Goal: Task Accomplishment & Management: Manage account settings

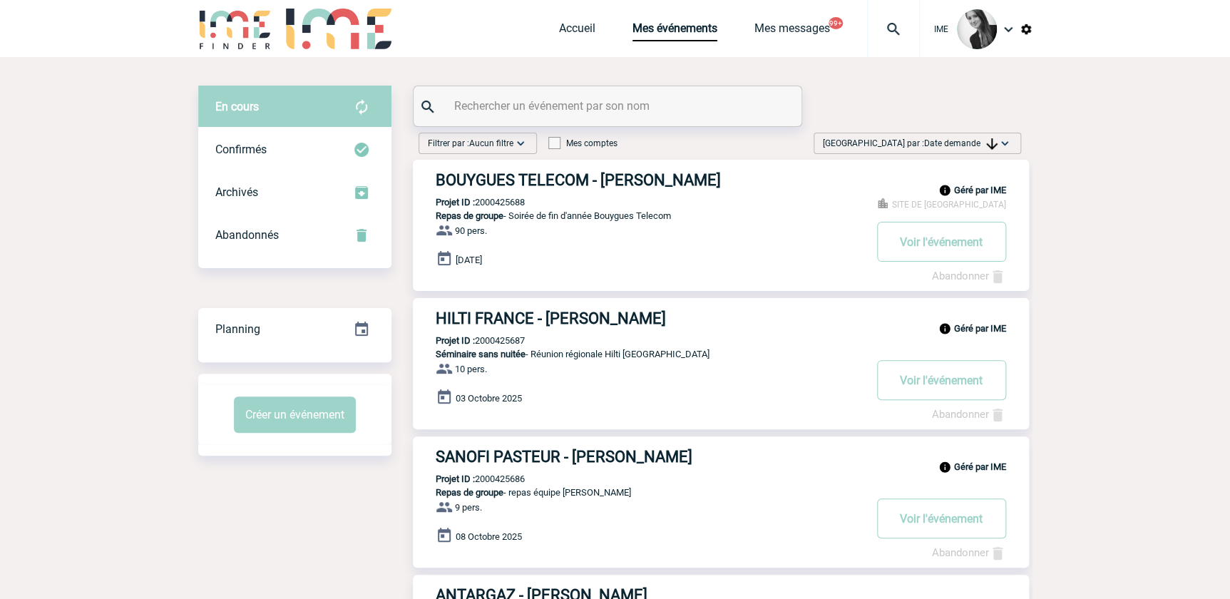
click at [982, 139] on span "Date demande" at bounding box center [960, 143] width 73 height 10
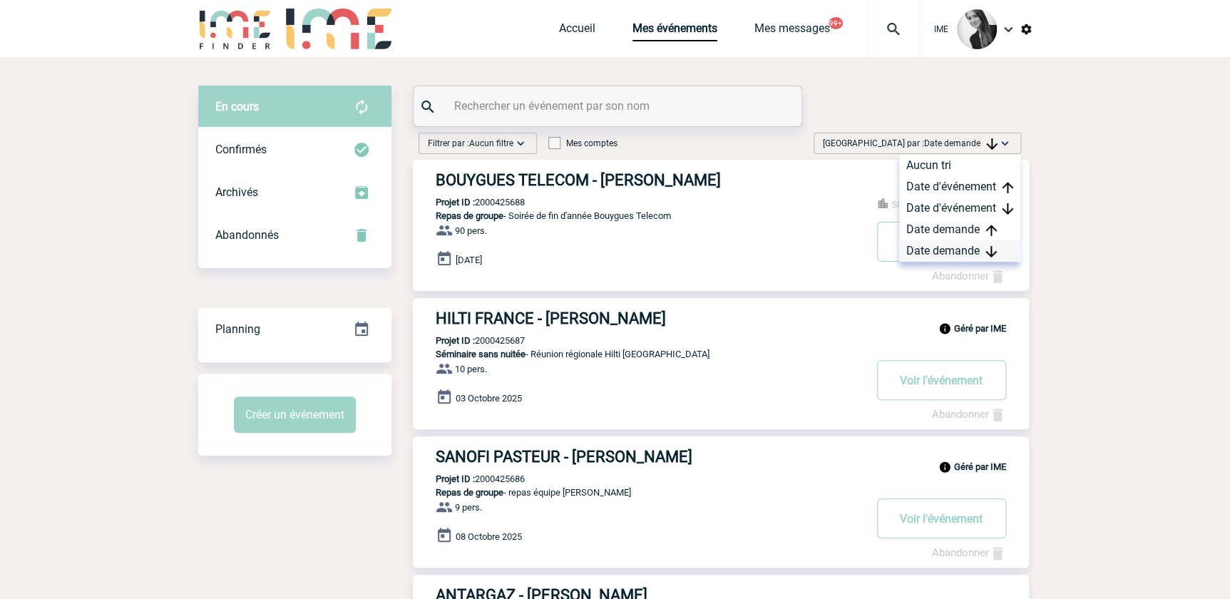
click at [954, 253] on div "Date demande" at bounding box center [959, 250] width 121 height 21
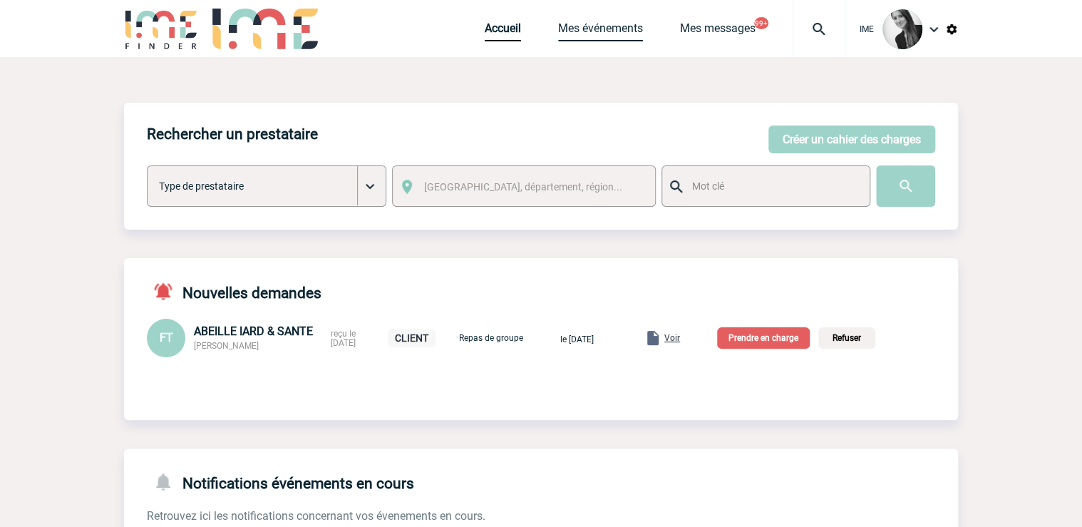
click at [597, 37] on link "Mes événements" at bounding box center [600, 31] width 85 height 20
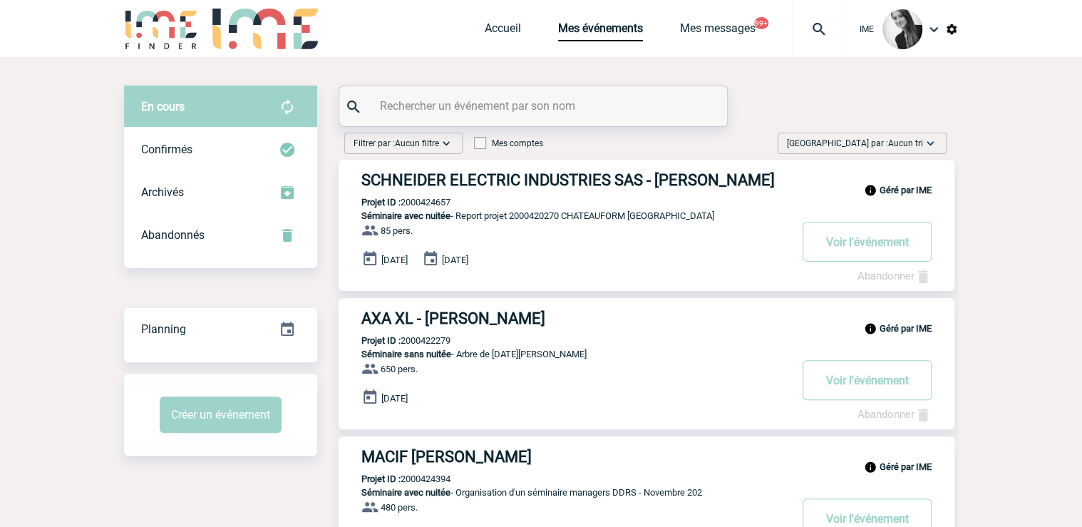
drag, startPoint x: 895, startPoint y: 146, endPoint x: 912, endPoint y: 208, distance: 64.1
click at [895, 146] on span "Aucun tri" at bounding box center [905, 143] width 35 height 10
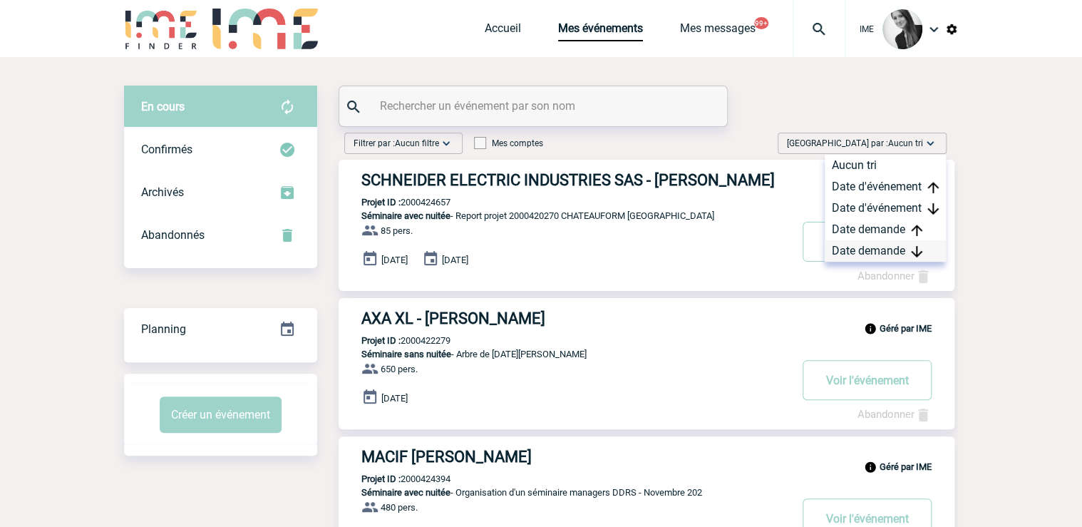
click at [890, 248] on div "Date demande" at bounding box center [885, 250] width 121 height 21
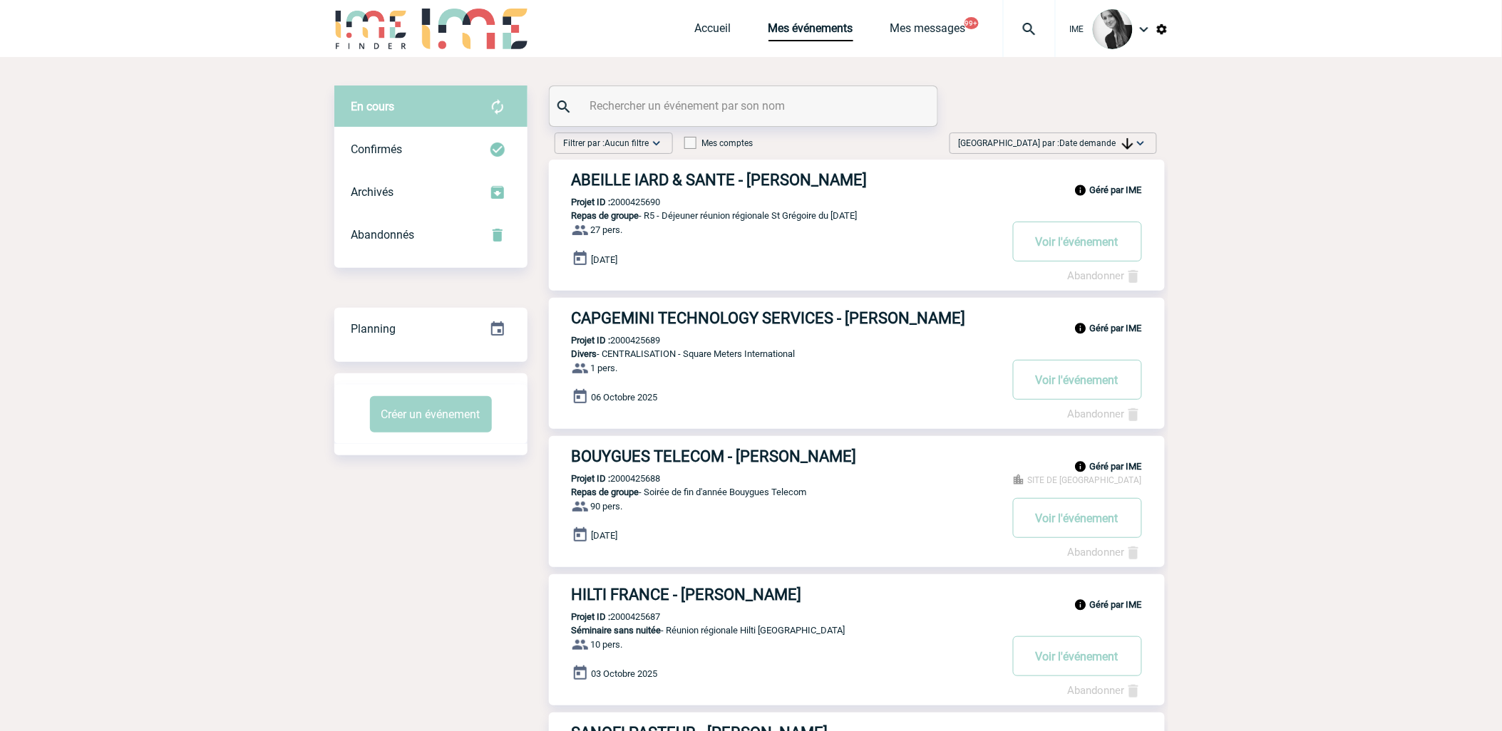
click at [1090, 143] on img at bounding box center [1127, 143] width 11 height 11
click at [1090, 252] on div "Date demande" at bounding box center [1095, 250] width 121 height 21
click at [1084, 144] on span "Date demande" at bounding box center [1096, 143] width 73 height 10
click at [1070, 252] on div "Date demande" at bounding box center [1095, 250] width 121 height 21
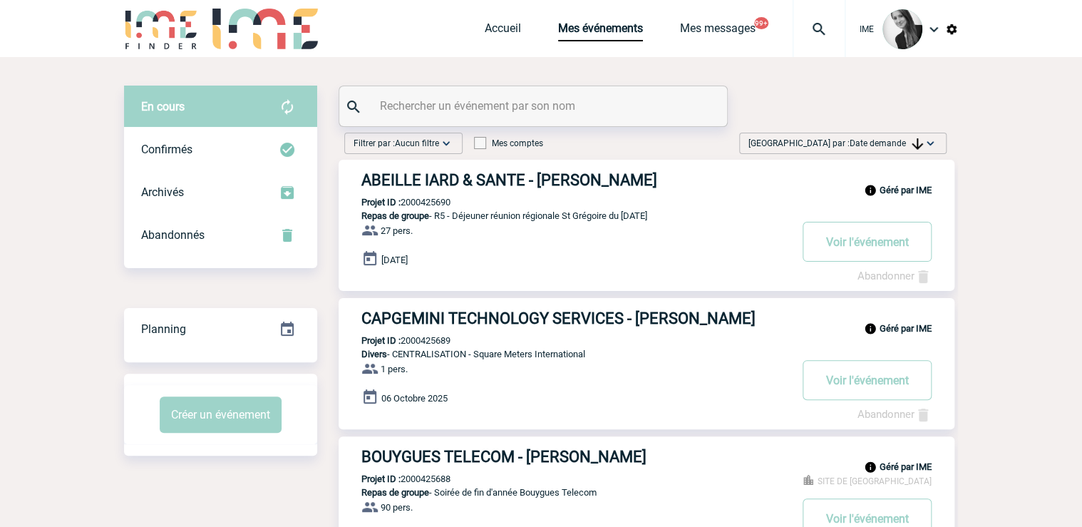
click at [902, 138] on span "Date demande" at bounding box center [886, 143] width 73 height 10
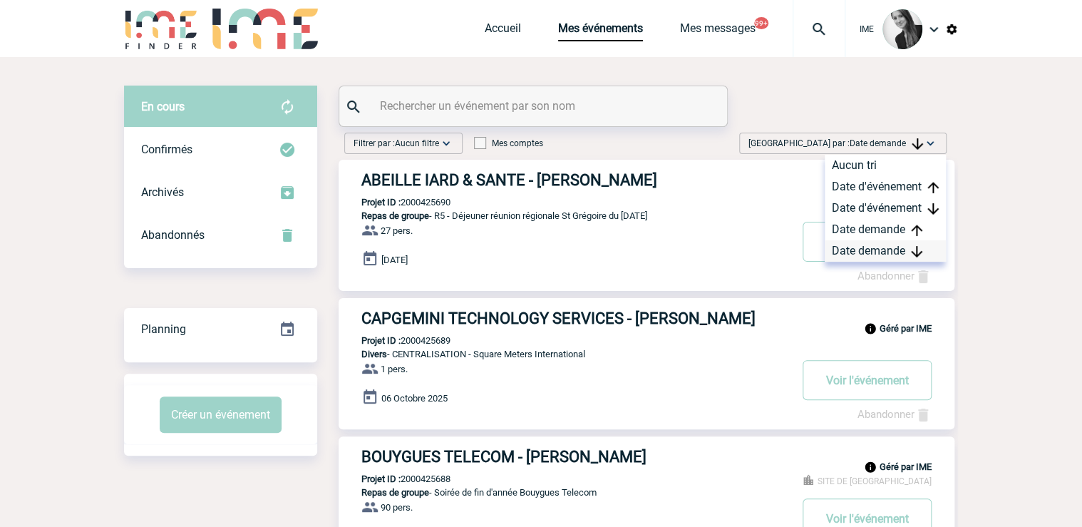
click at [872, 252] on div "Date demande" at bounding box center [885, 250] width 121 height 21
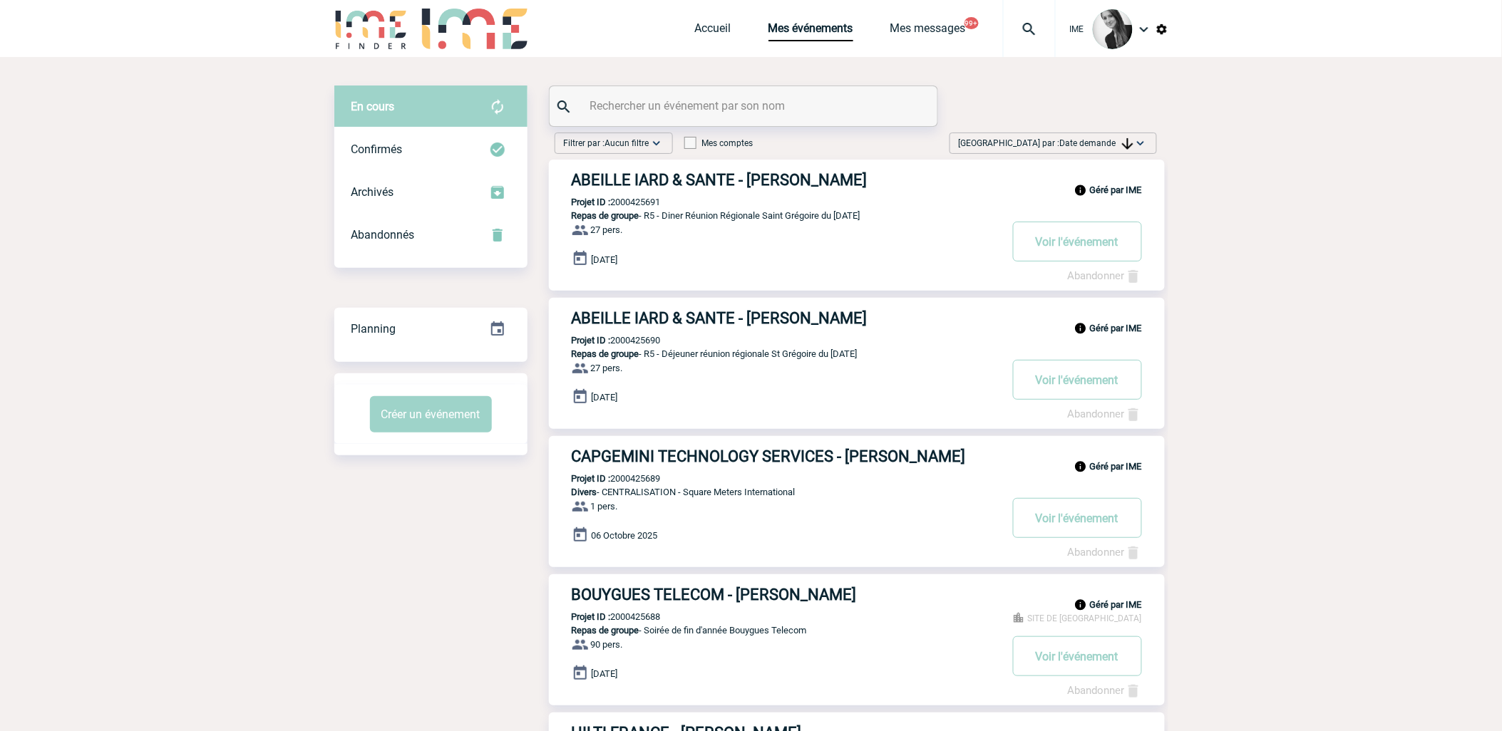
click at [1081, 141] on span "Date demande" at bounding box center [1096, 143] width 73 height 10
click at [1090, 249] on div "Date demande" at bounding box center [1095, 250] width 121 height 21
drag, startPoint x: 1115, startPoint y: 144, endPoint x: 1103, endPoint y: 190, distance: 47.9
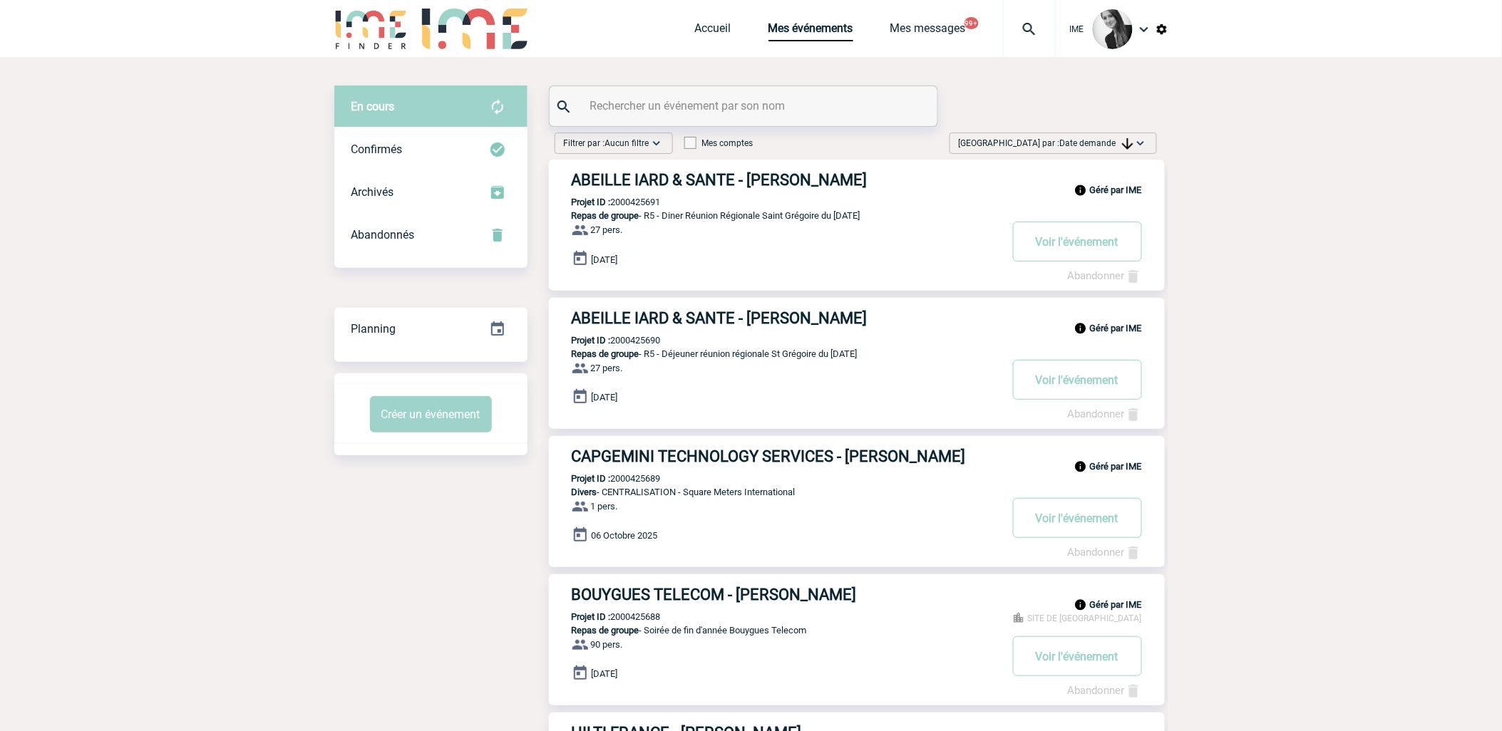
click at [1090, 144] on span "Date demande" at bounding box center [1096, 143] width 73 height 10
click at [1078, 247] on div "Date demande" at bounding box center [1095, 250] width 121 height 21
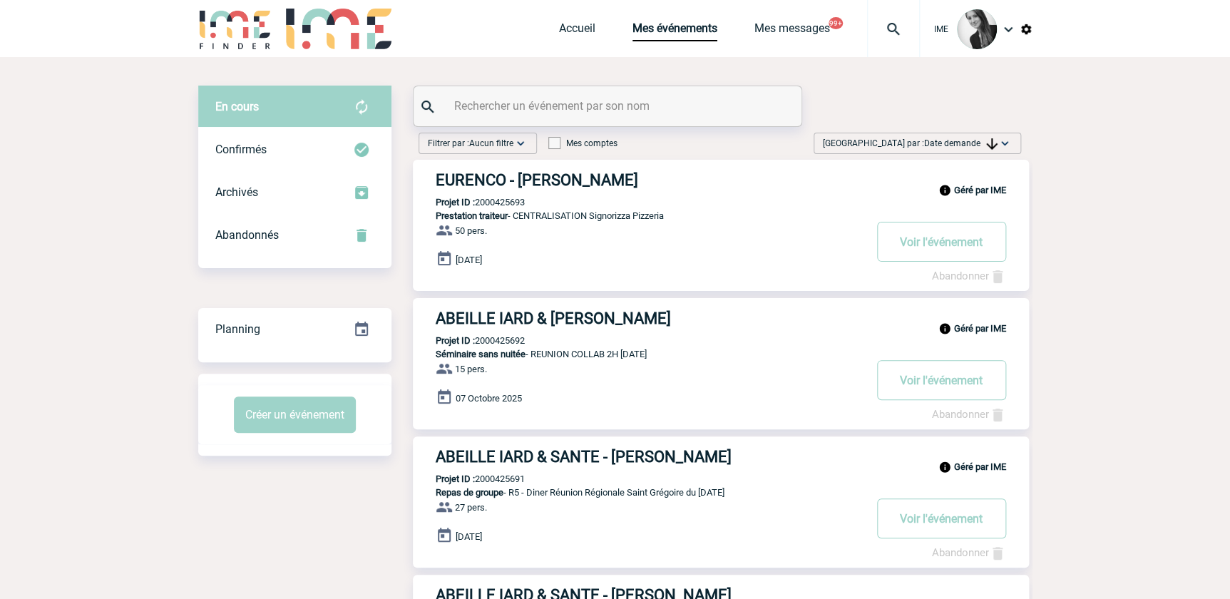
click at [963, 144] on span "Date demande" at bounding box center [960, 143] width 73 height 10
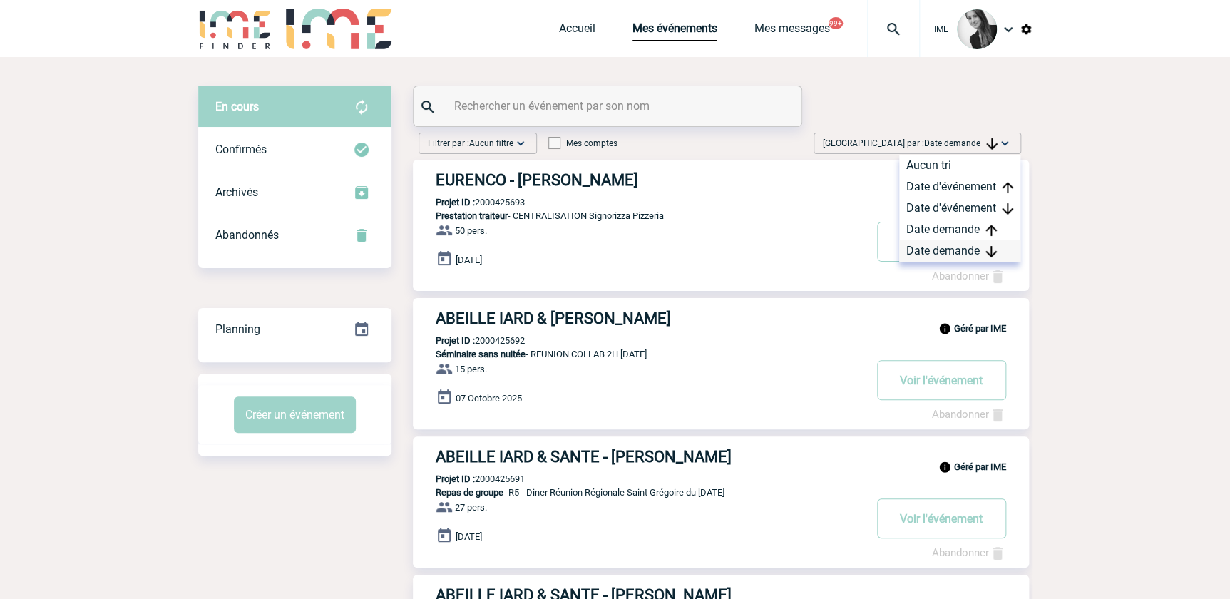
click at [945, 247] on div "Date demande" at bounding box center [959, 250] width 121 height 21
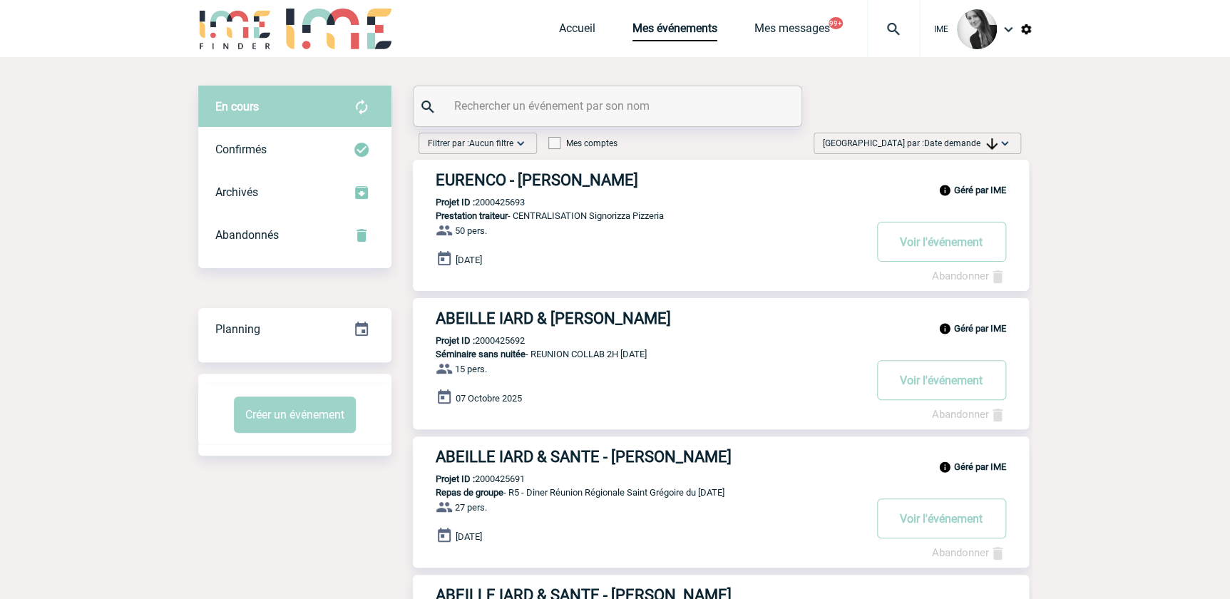
click at [991, 133] on div "Trier par : Date demande Aucun tri Date d'événement Date d'événement Date deman…" at bounding box center [916, 143] width 207 height 21
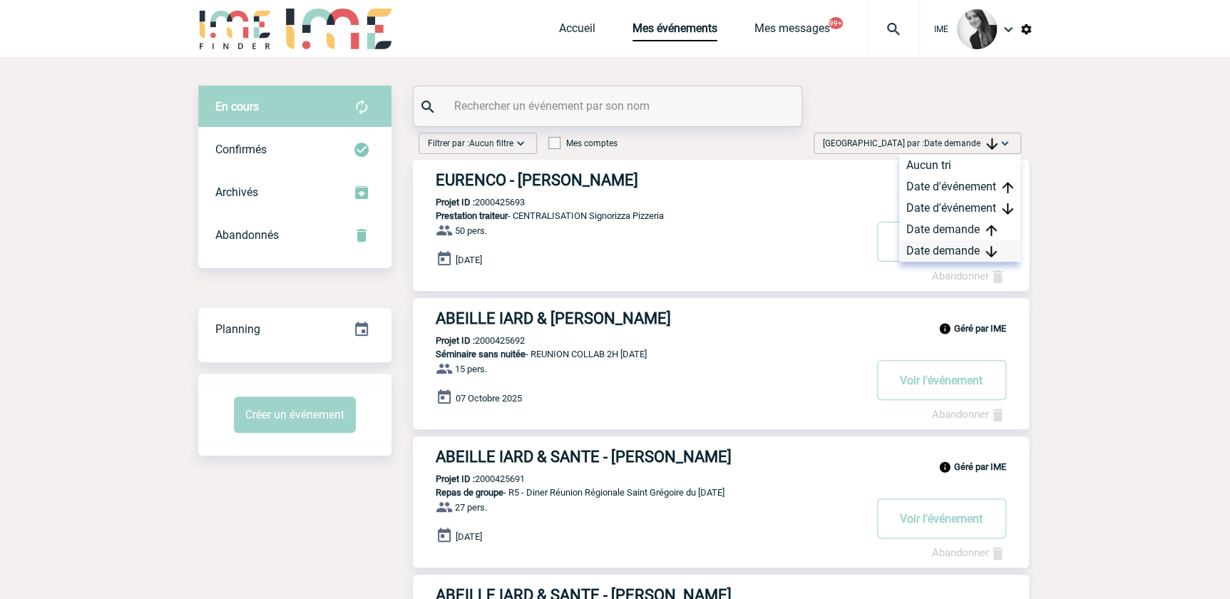
click at [966, 249] on div "Date demande" at bounding box center [959, 250] width 121 height 21
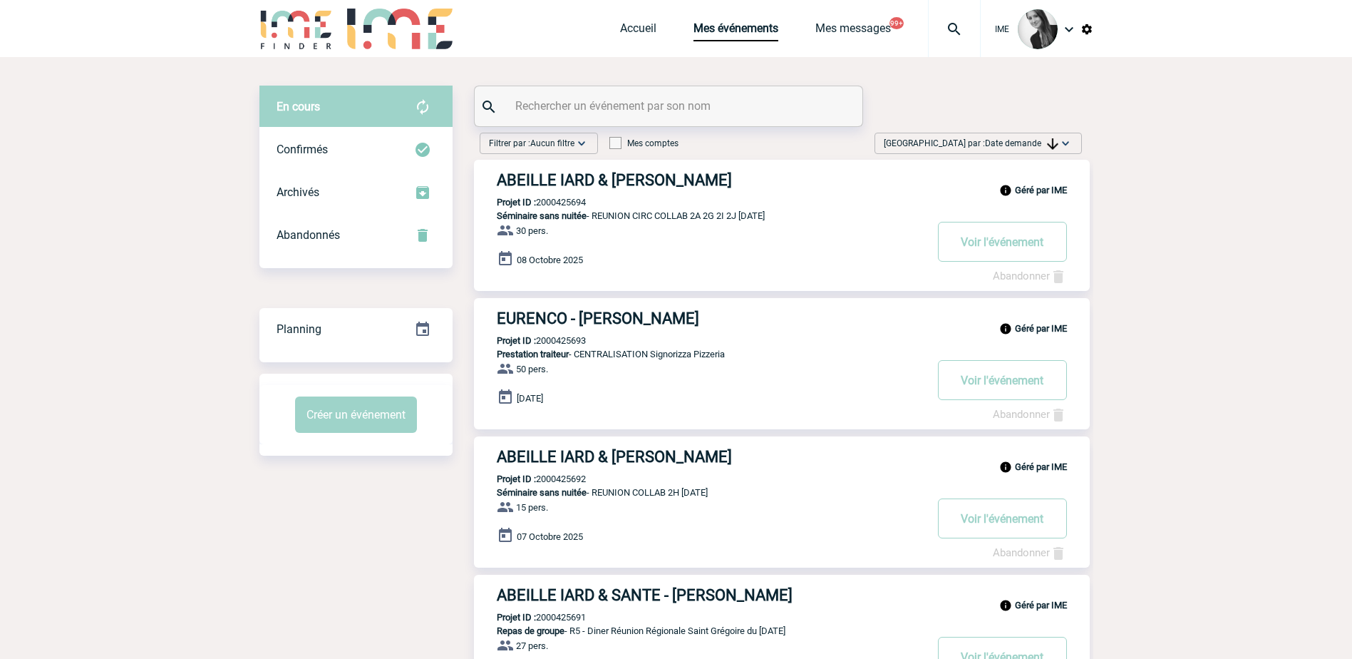
click at [1027, 143] on span "Date demande" at bounding box center [1021, 143] width 73 height 10
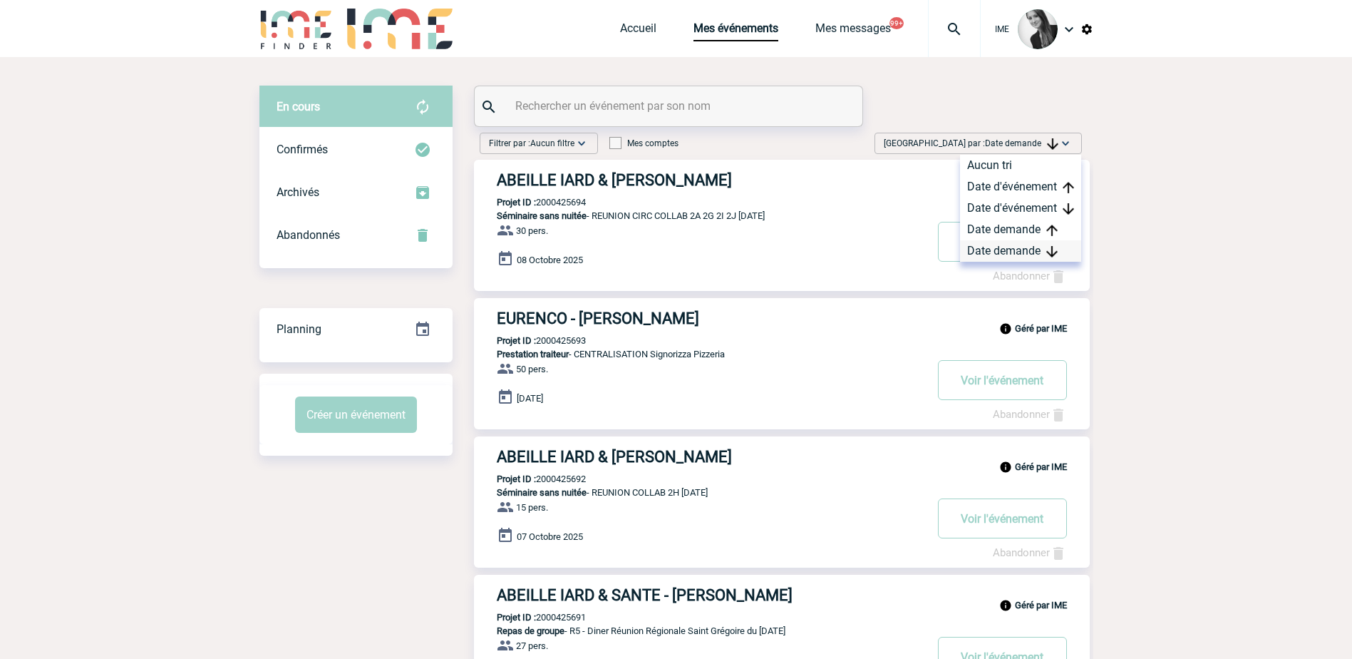
click at [1012, 251] on div "Date demande" at bounding box center [1020, 250] width 121 height 21
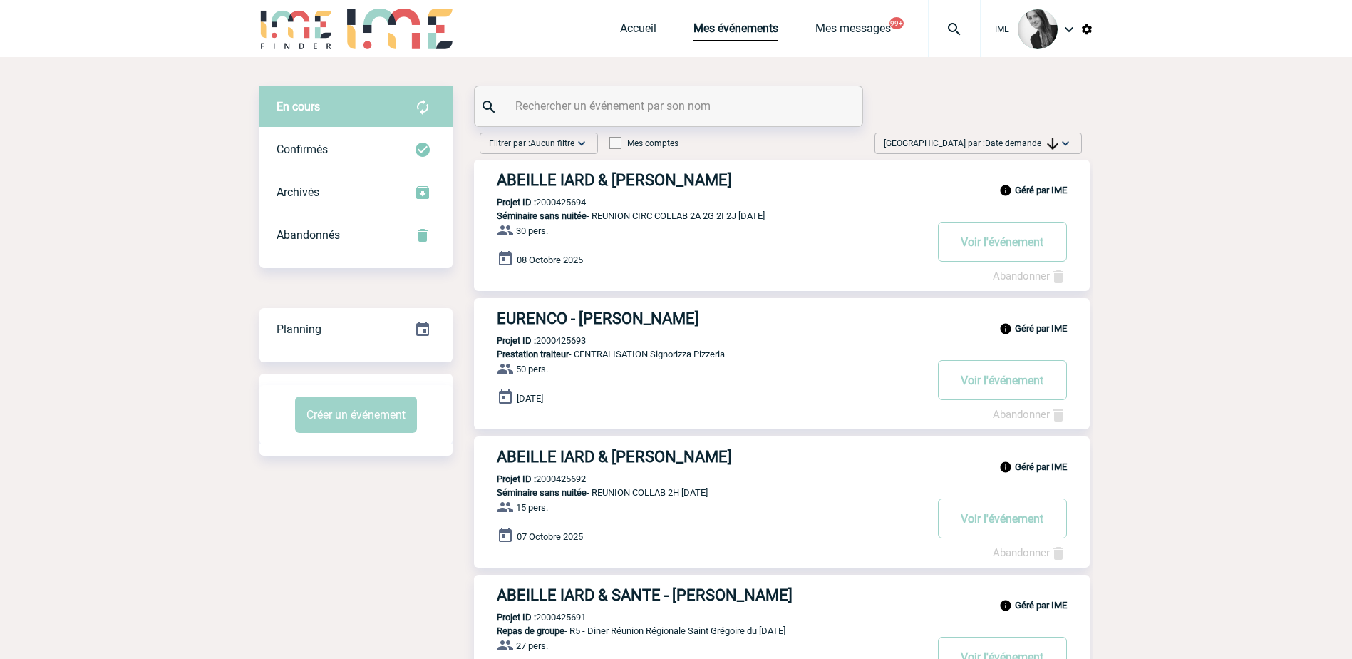
click at [1034, 141] on span "Date demande" at bounding box center [1021, 143] width 73 height 10
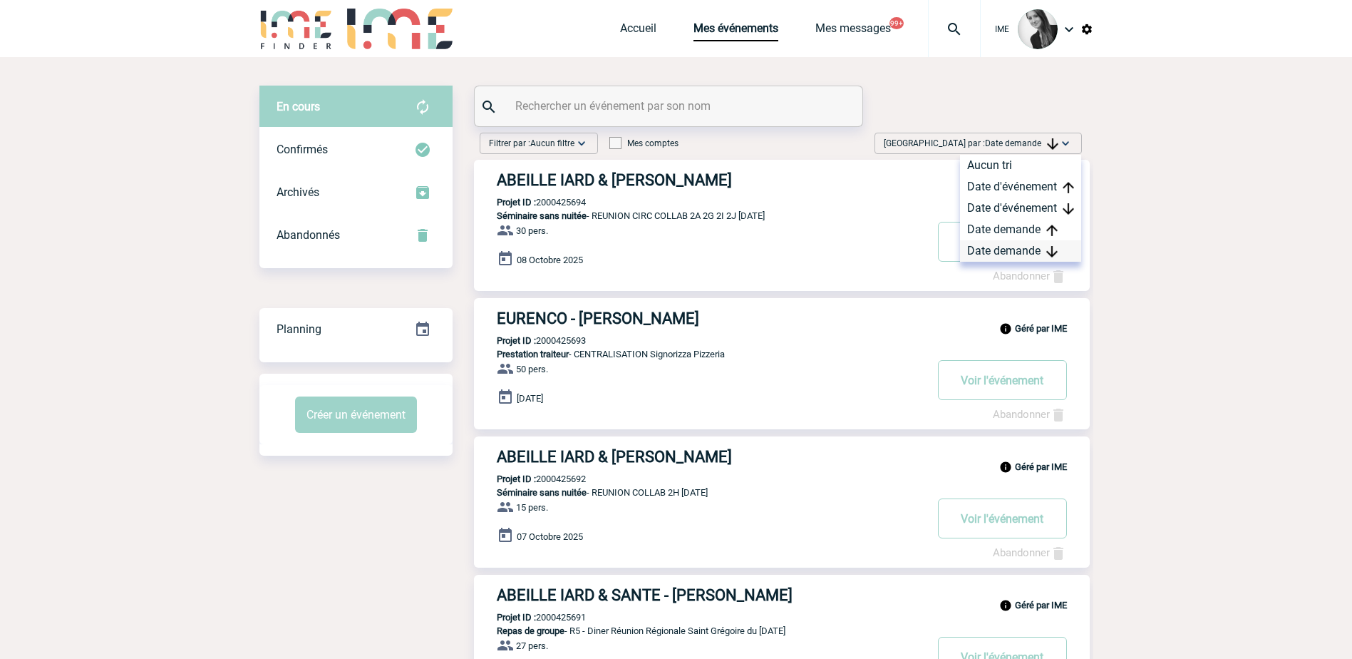
click at [1026, 249] on div "Date demande" at bounding box center [1020, 250] width 121 height 21
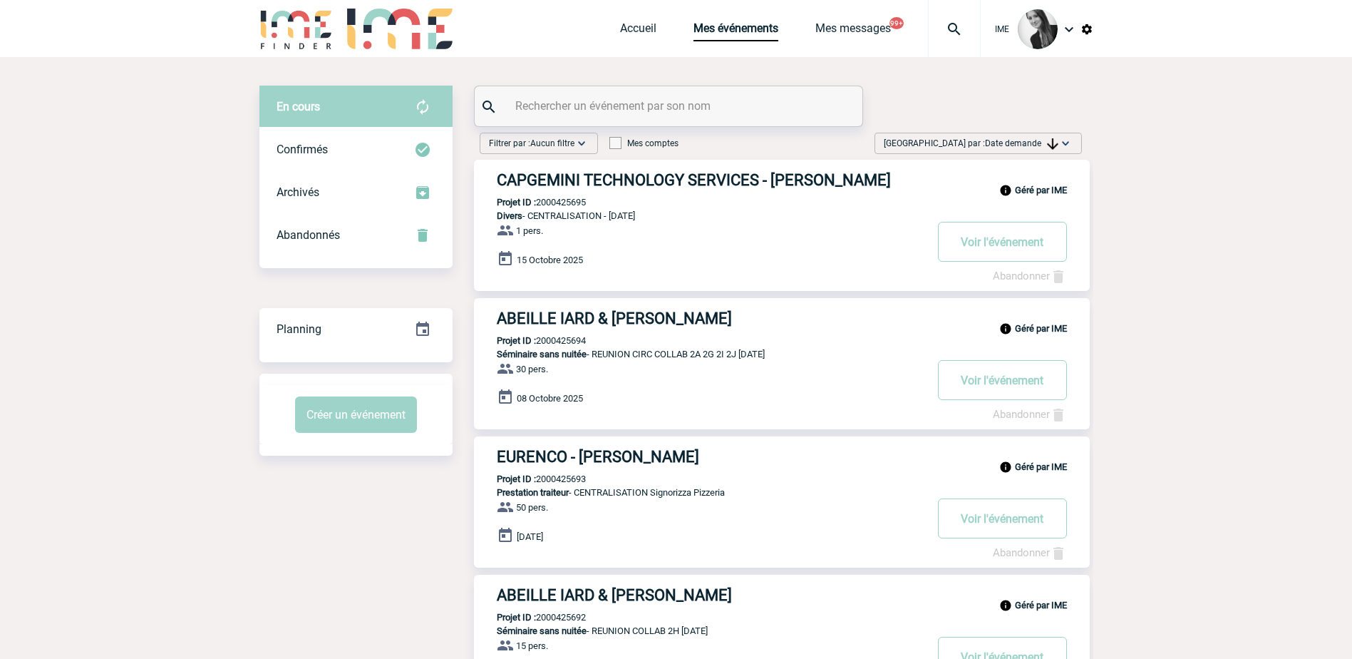
click at [1069, 142] on img at bounding box center [1065, 143] width 14 height 14
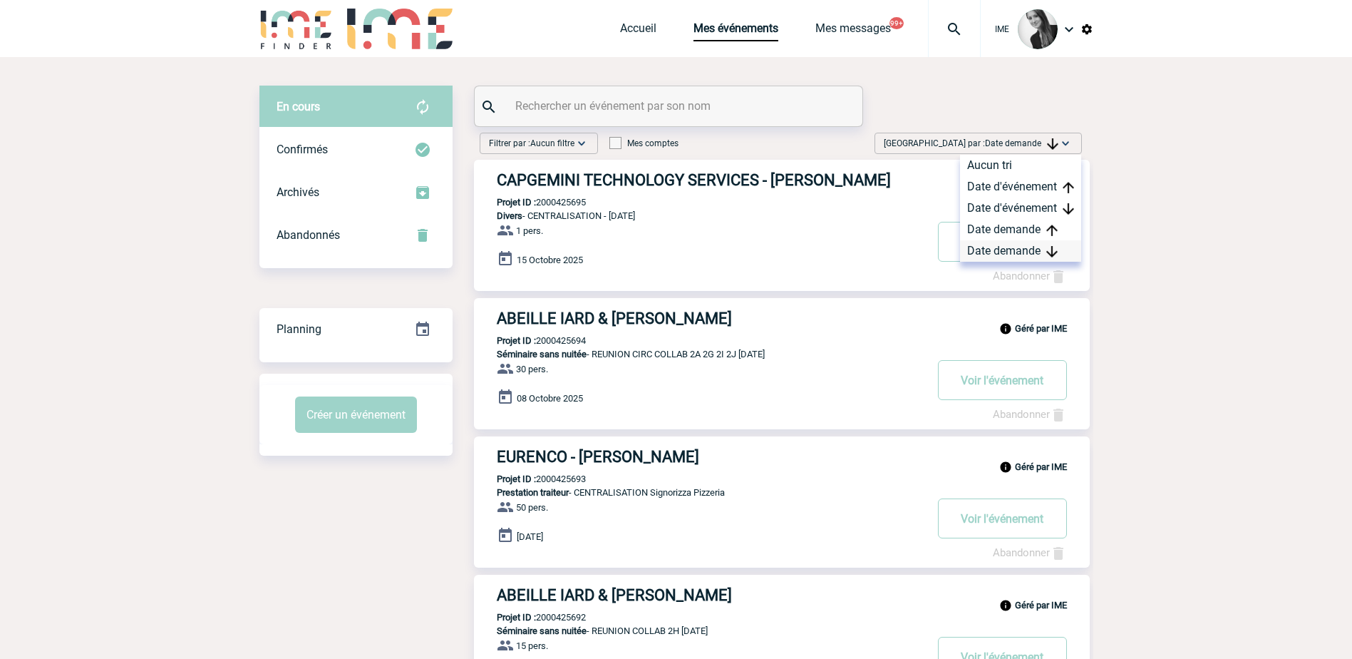
click at [1011, 254] on div "Date demande" at bounding box center [1020, 250] width 121 height 21
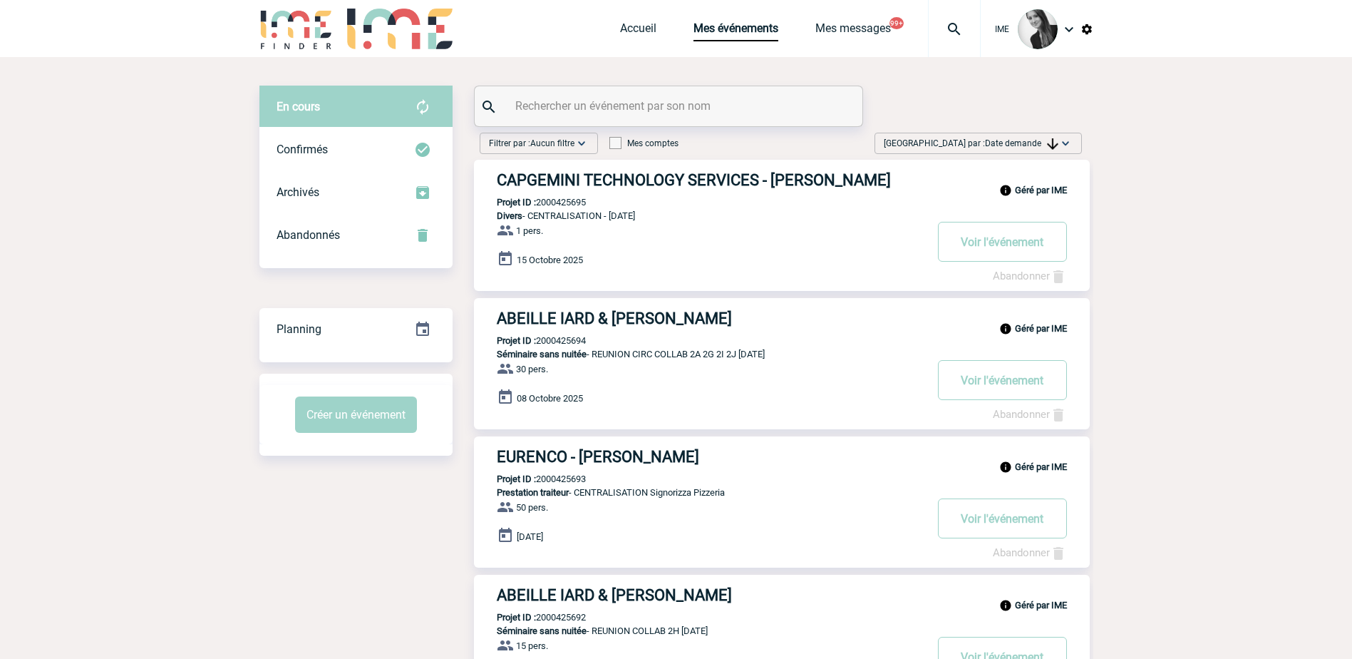
click at [560, 103] on input "text" at bounding box center [670, 106] width 317 height 21
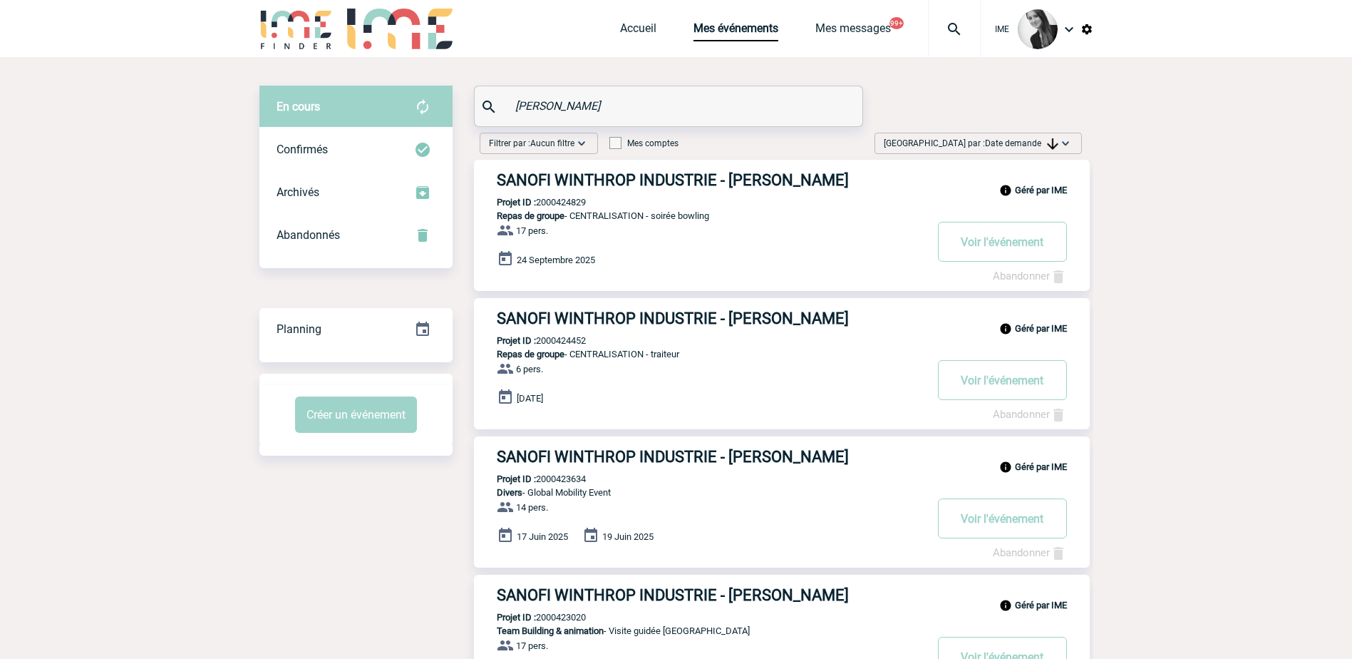
type input "hesling"
click at [632, 27] on link "Accueil" at bounding box center [638, 31] width 36 height 20
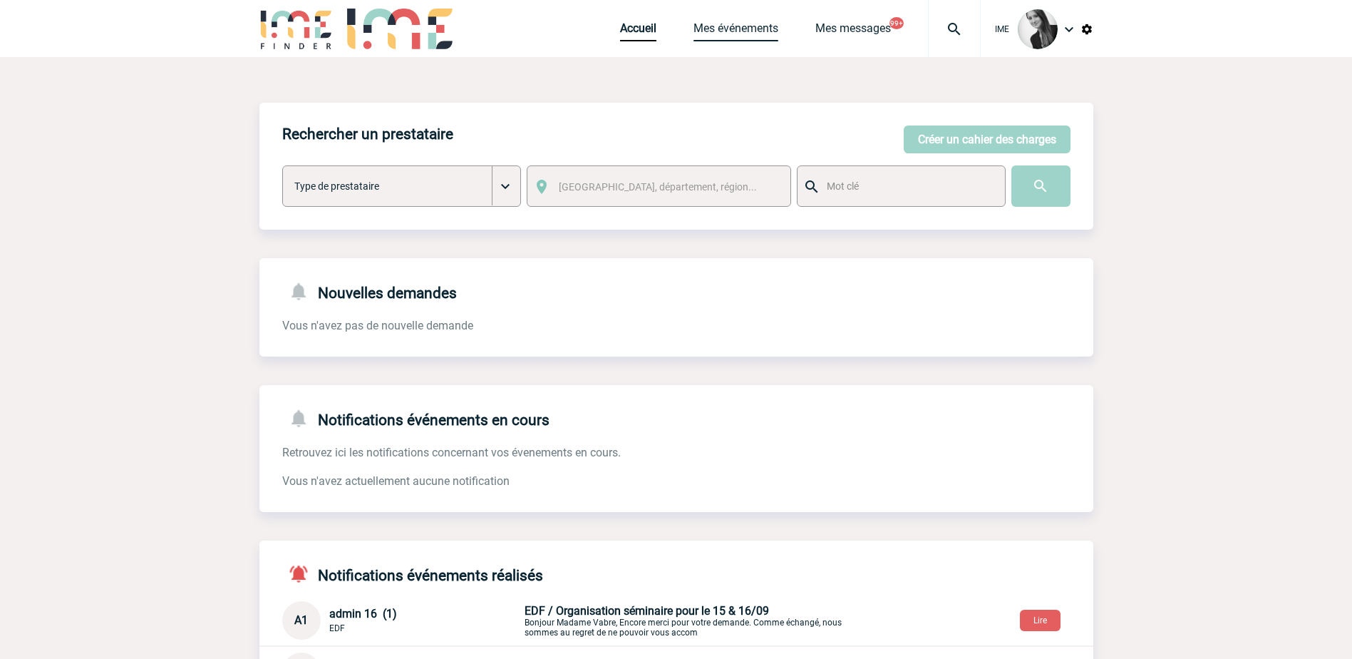
drag, startPoint x: 731, startPoint y: 26, endPoint x: 755, endPoint y: 110, distance: 86.6
click at [731, 26] on link "Mes événements" at bounding box center [736, 31] width 85 height 20
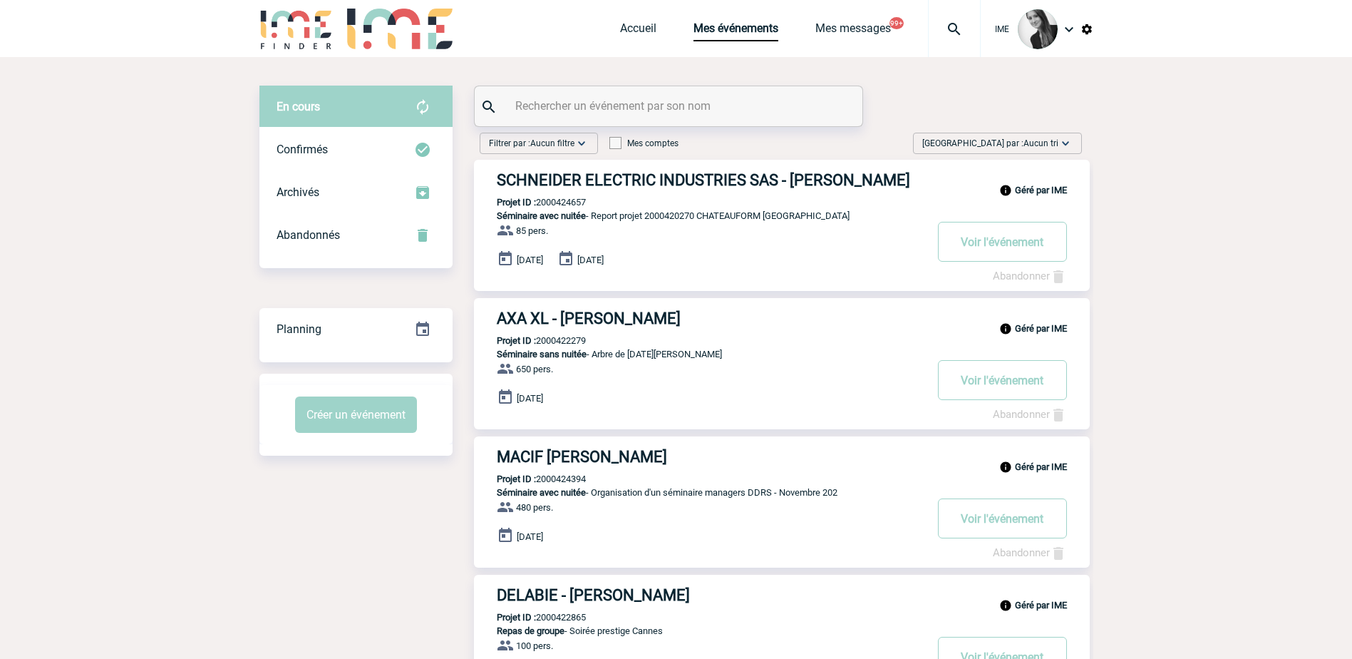
click at [1026, 143] on span "Aucun tri" at bounding box center [1041, 143] width 35 height 10
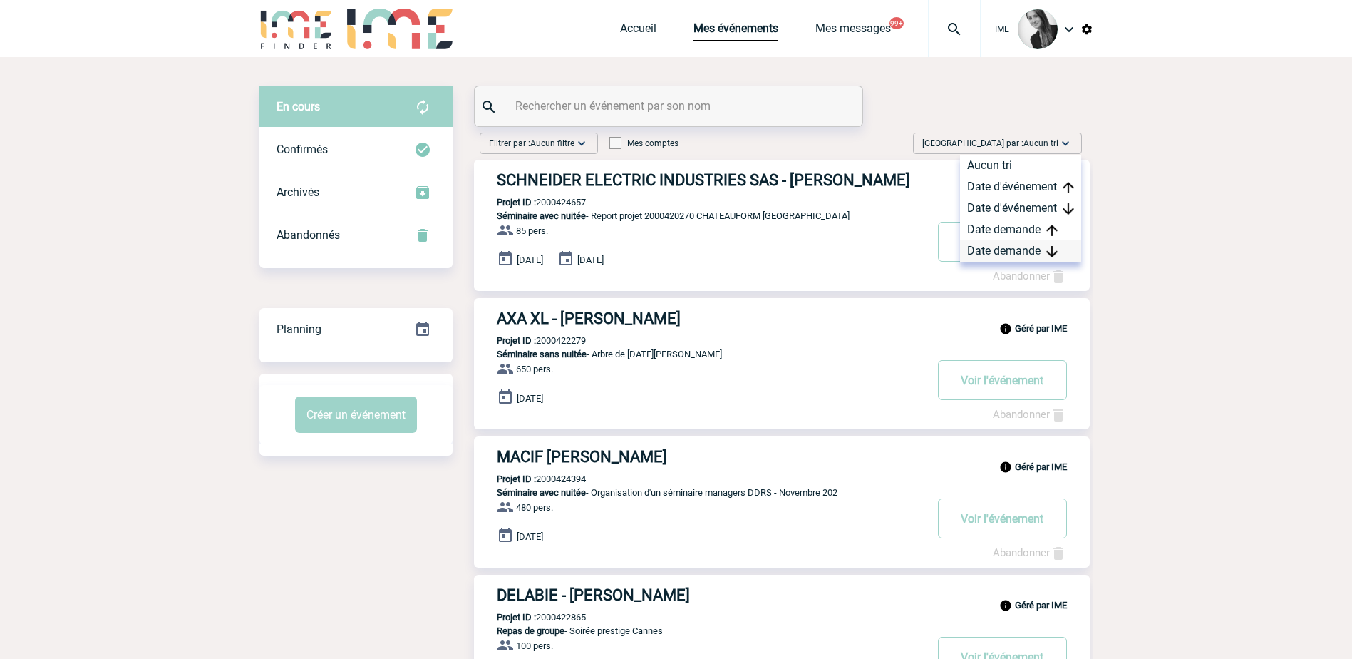
click at [988, 257] on div "Date demande" at bounding box center [1020, 250] width 121 height 21
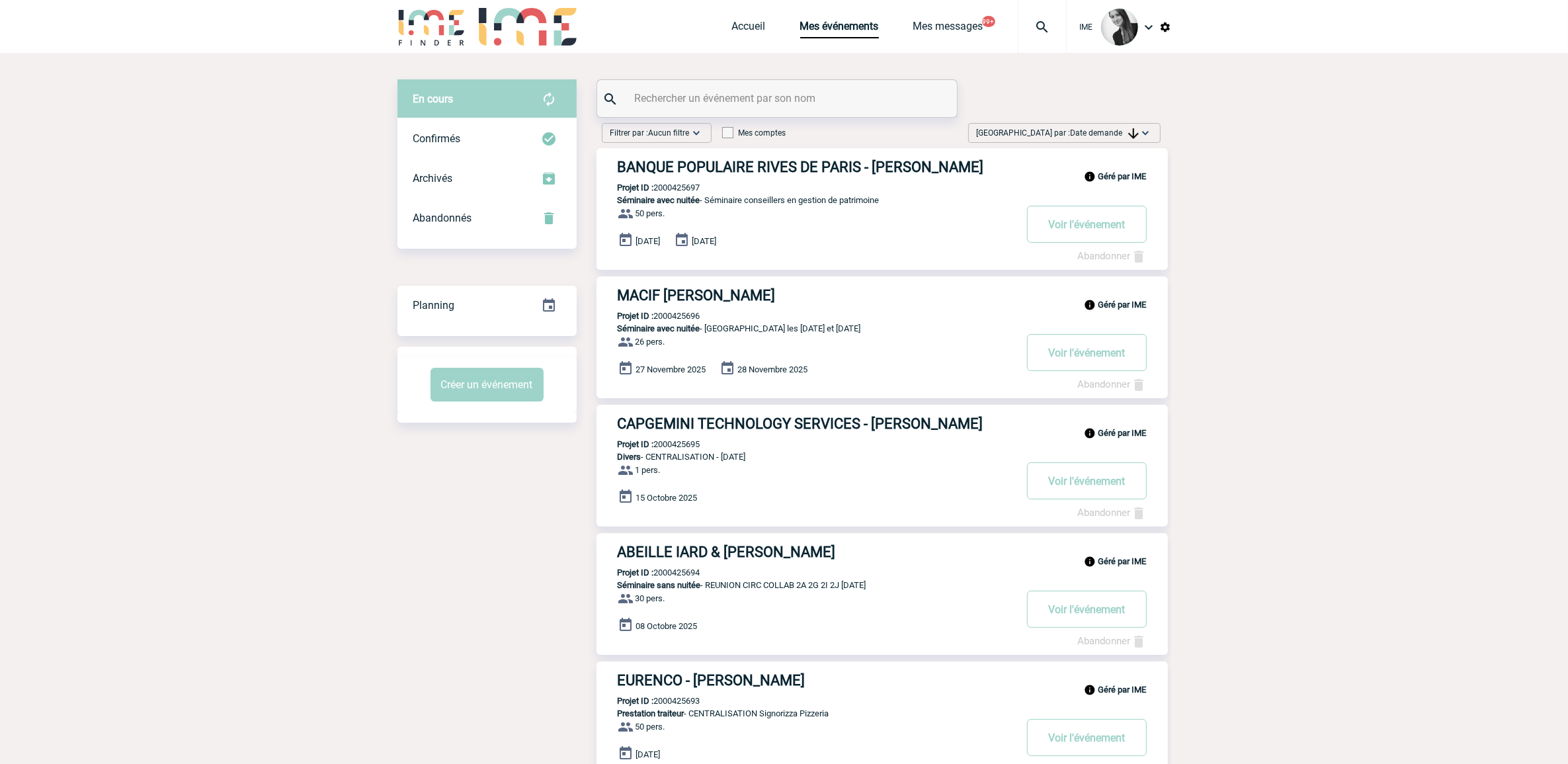
click at [102, 382] on body "IME Accueil Mes événements" at bounding box center [784, 754] width 1568 height 1508
click at [1011, 377] on body "IME Accueil Mes événements" at bounding box center [784, 754] width 1568 height 1508
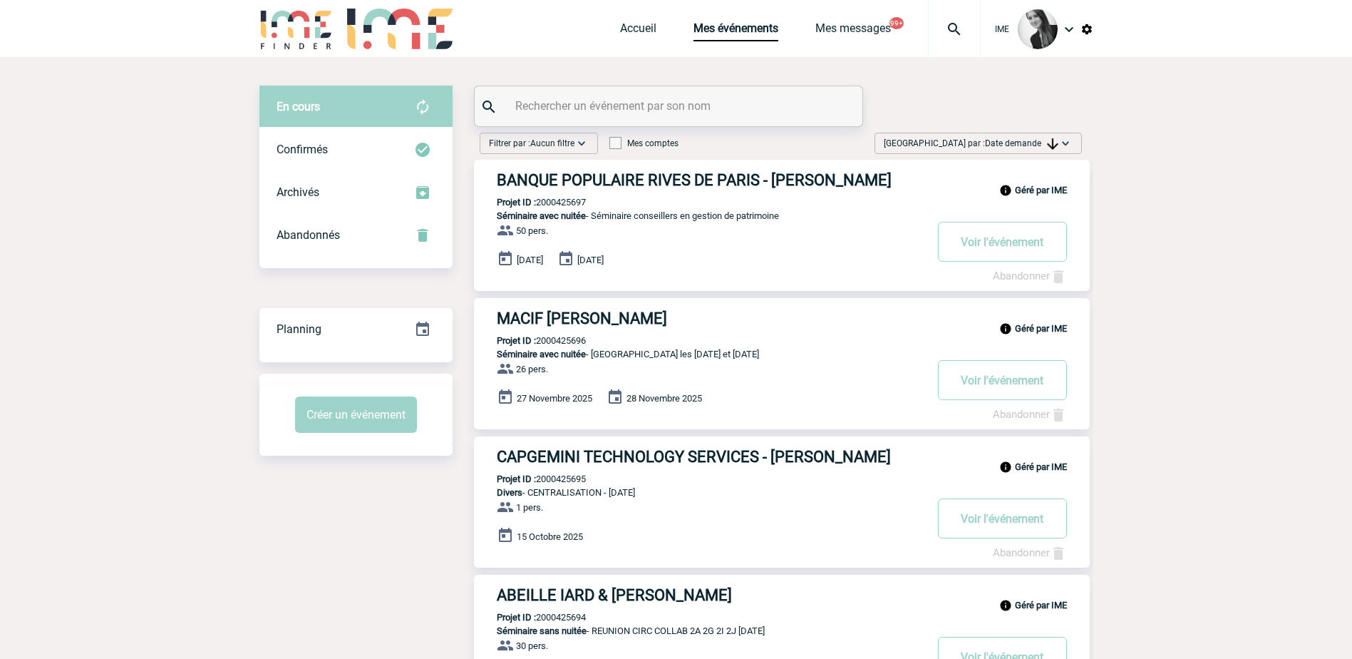
click at [1036, 142] on span "Date demande" at bounding box center [1021, 143] width 73 height 10
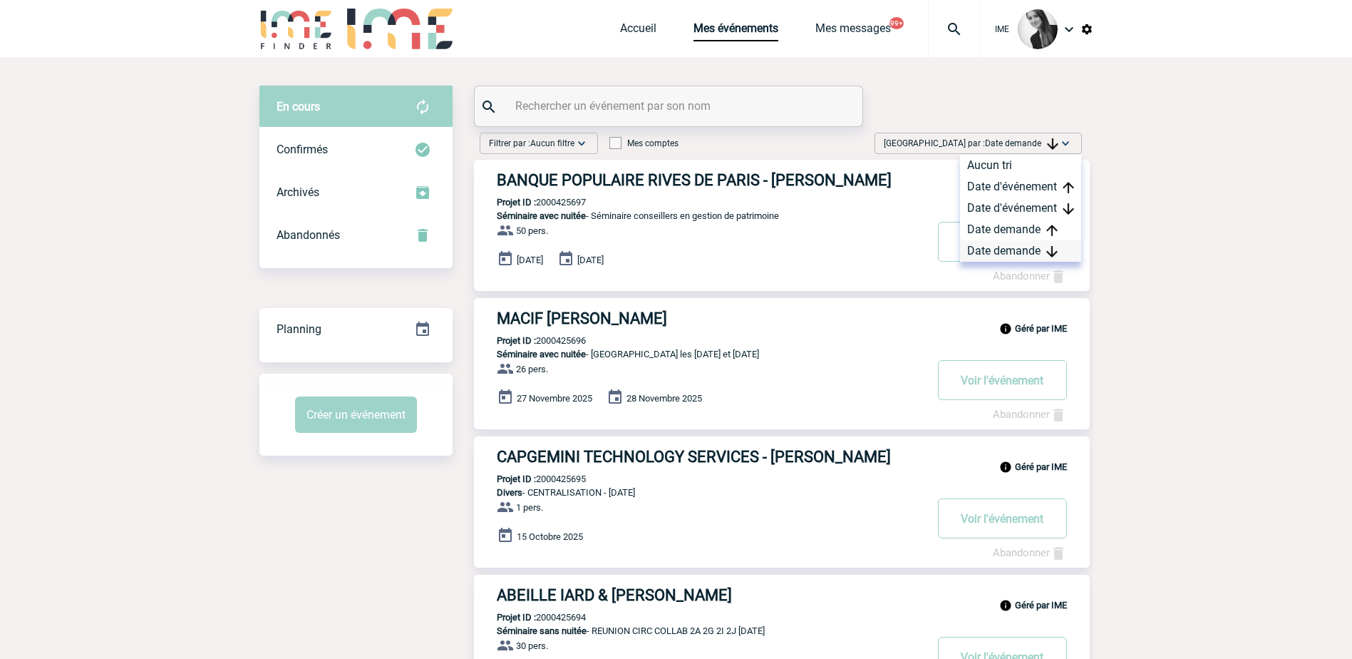
click at [1010, 252] on div "Date demande" at bounding box center [1020, 250] width 121 height 21
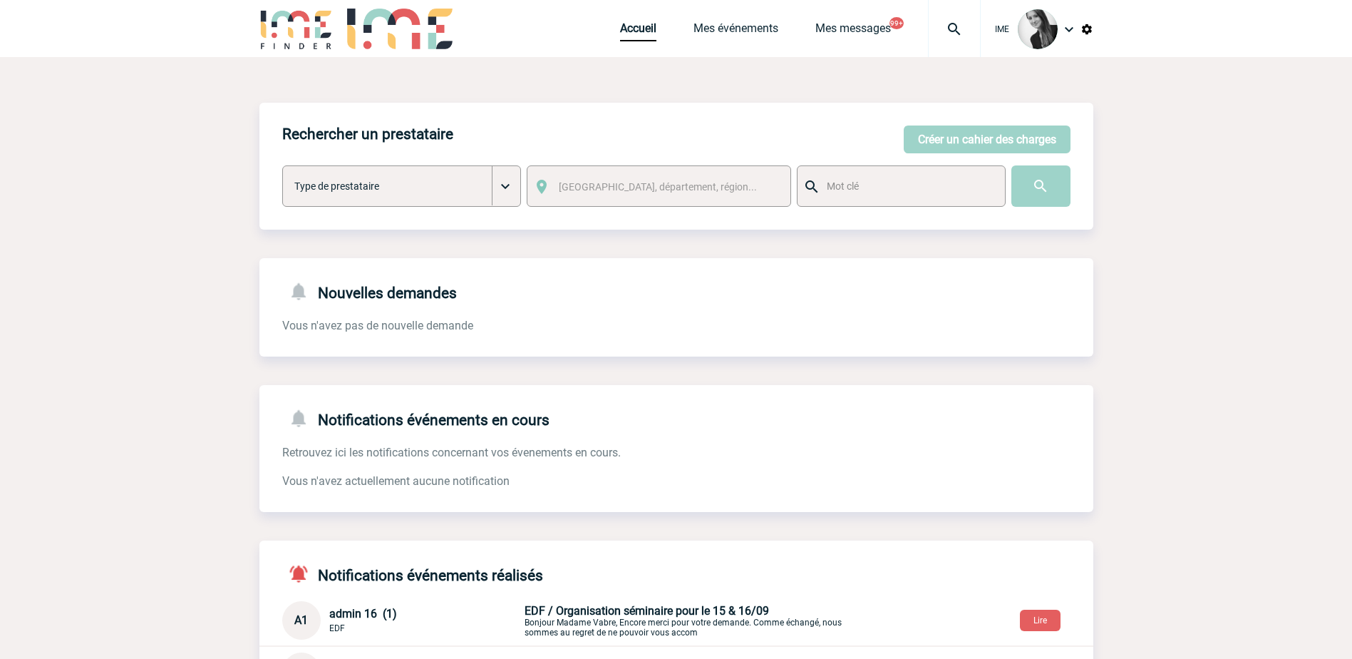
click at [732, 20] on div "Accueil Mes événements Mes messages 99+ Projet, client Projet, client" at bounding box center [800, 28] width 361 height 57
click at [635, 23] on link "Accueil" at bounding box center [638, 31] width 36 height 20
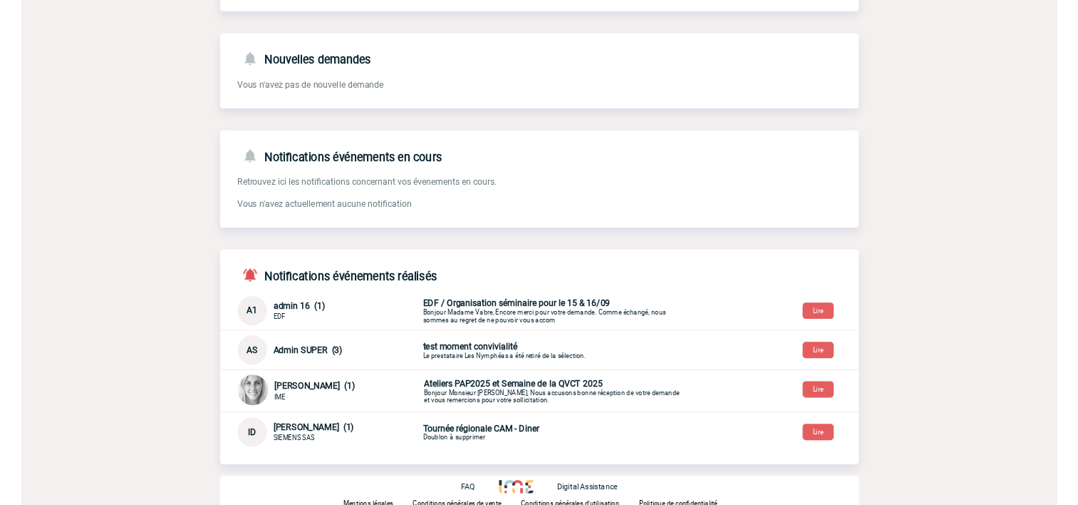
scroll to position [215, 0]
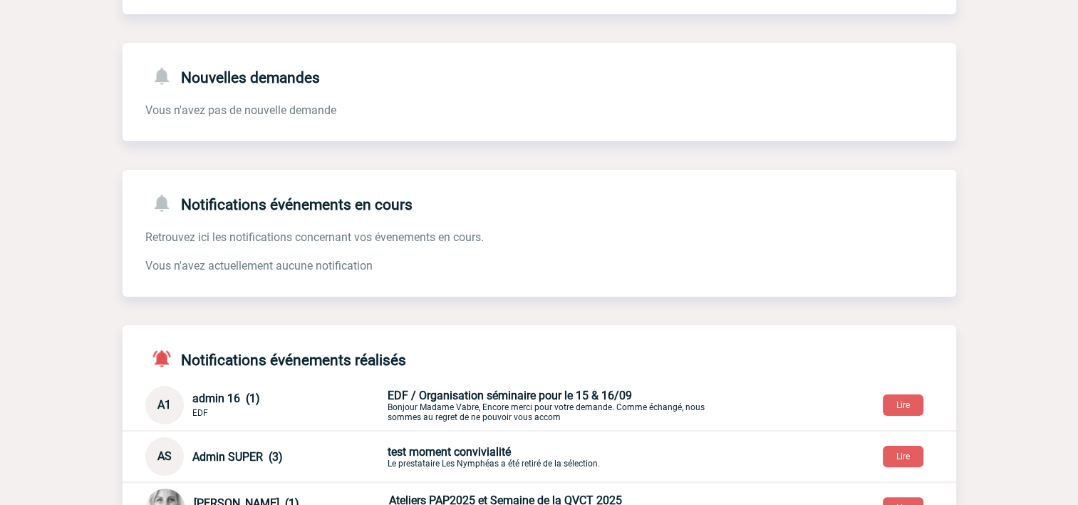
click at [751, 85] on div "Nouvelles demandes Vous n'avez pas de nouvelle demande" at bounding box center [540, 81] width 834 height 76
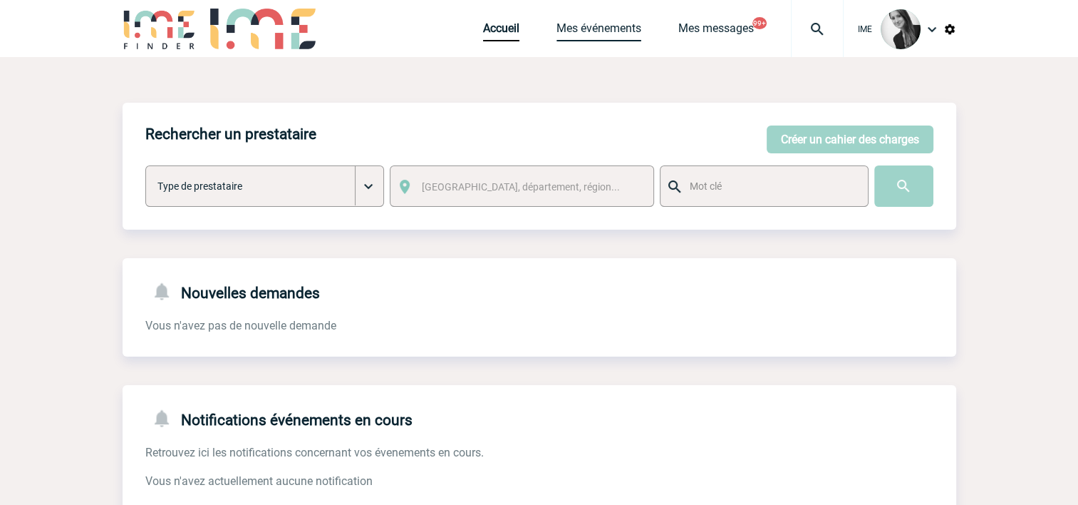
click at [610, 38] on link "Mes événements" at bounding box center [599, 31] width 85 height 20
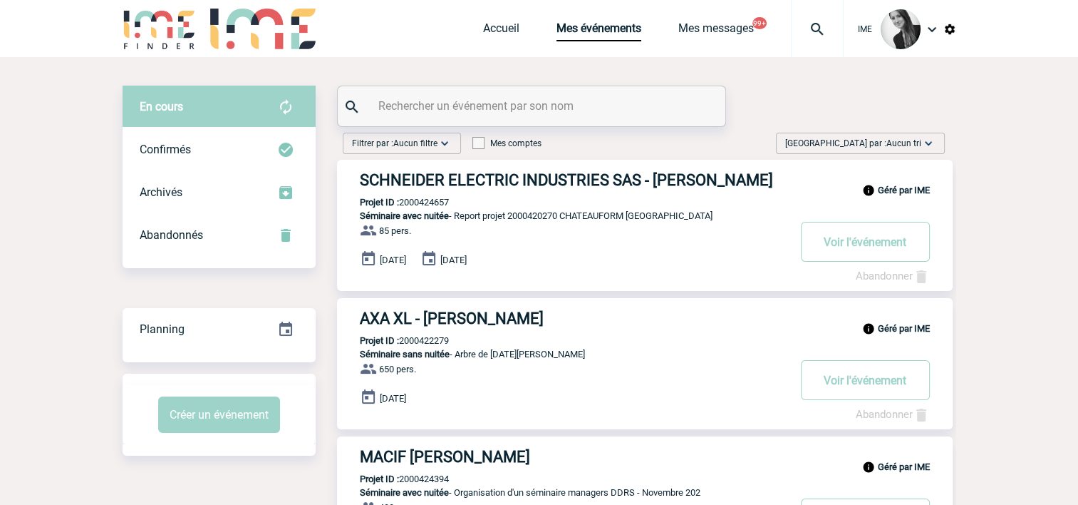
click at [902, 145] on span "Aucun tri" at bounding box center [904, 143] width 35 height 10
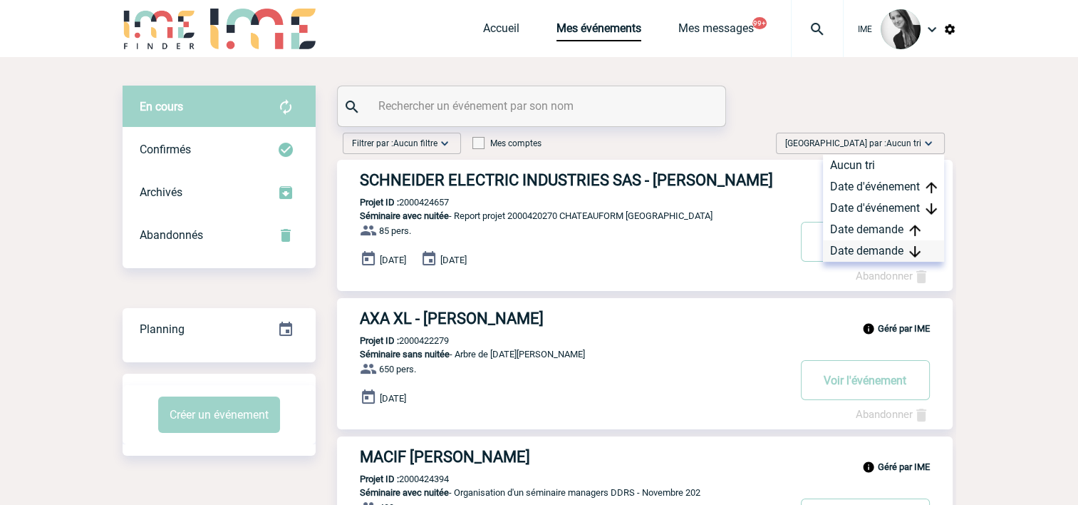
click at [882, 258] on div "Date demande" at bounding box center [883, 250] width 121 height 21
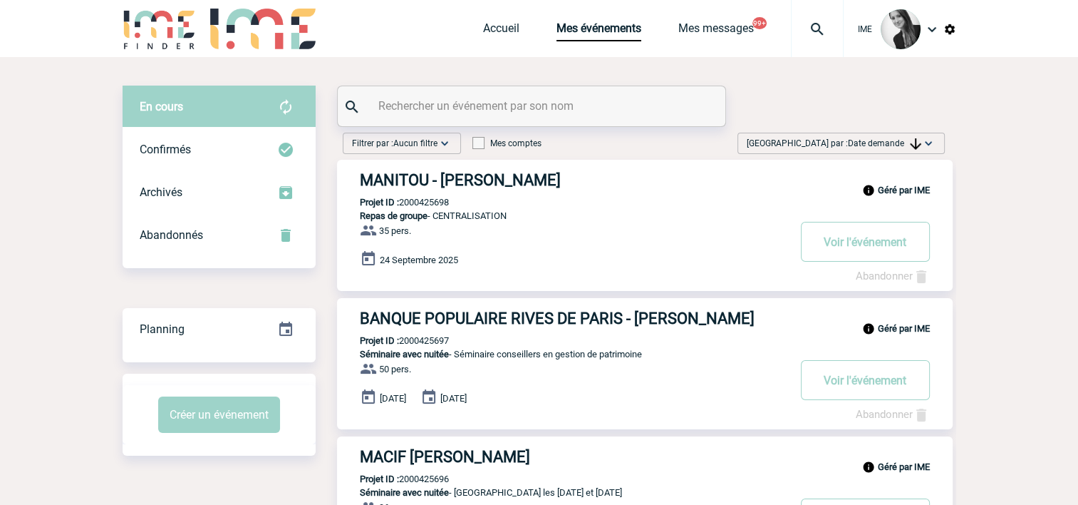
click at [895, 140] on span "Date demande" at bounding box center [884, 143] width 73 height 10
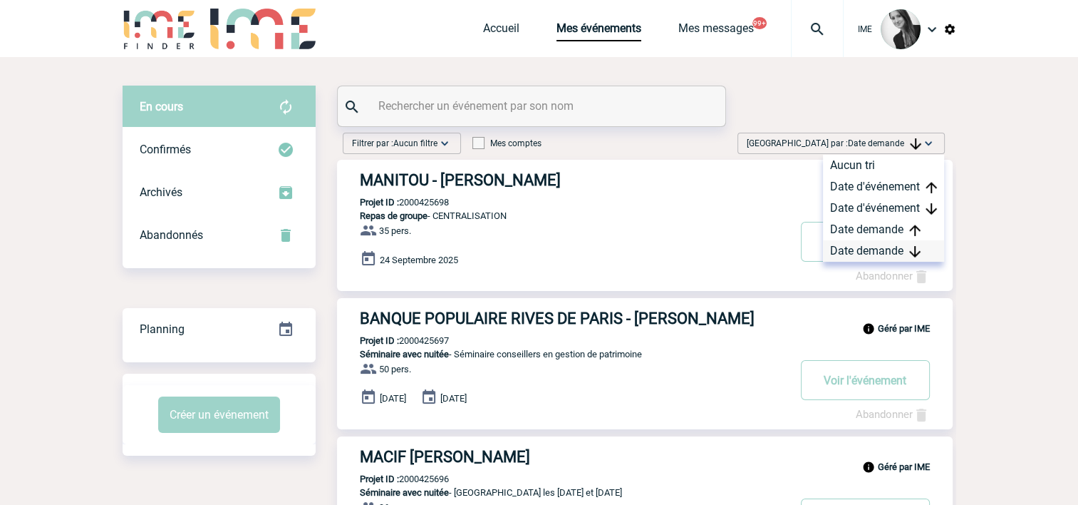
click at [864, 254] on div "Date demande" at bounding box center [883, 250] width 121 height 21
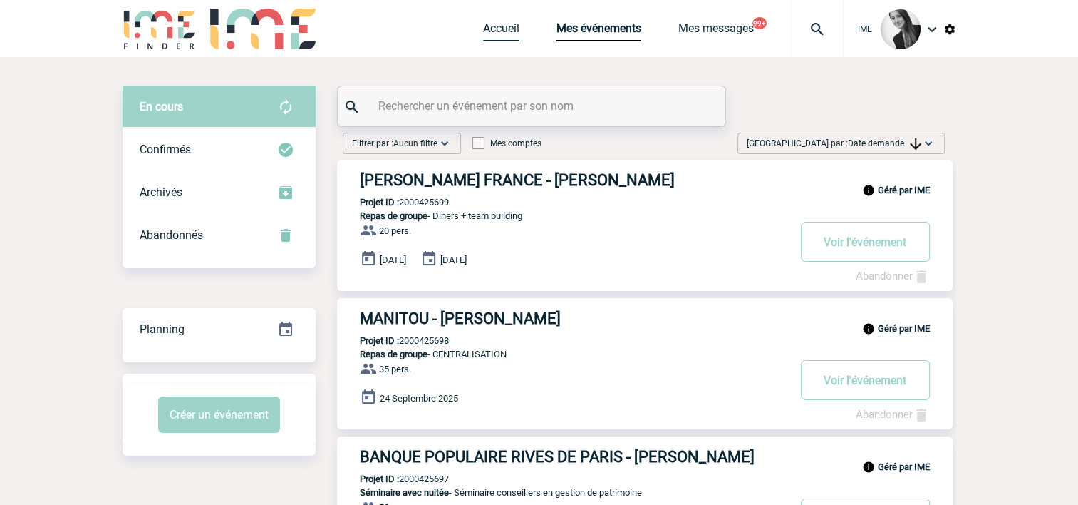
click at [503, 31] on link "Accueil" at bounding box center [501, 31] width 36 height 20
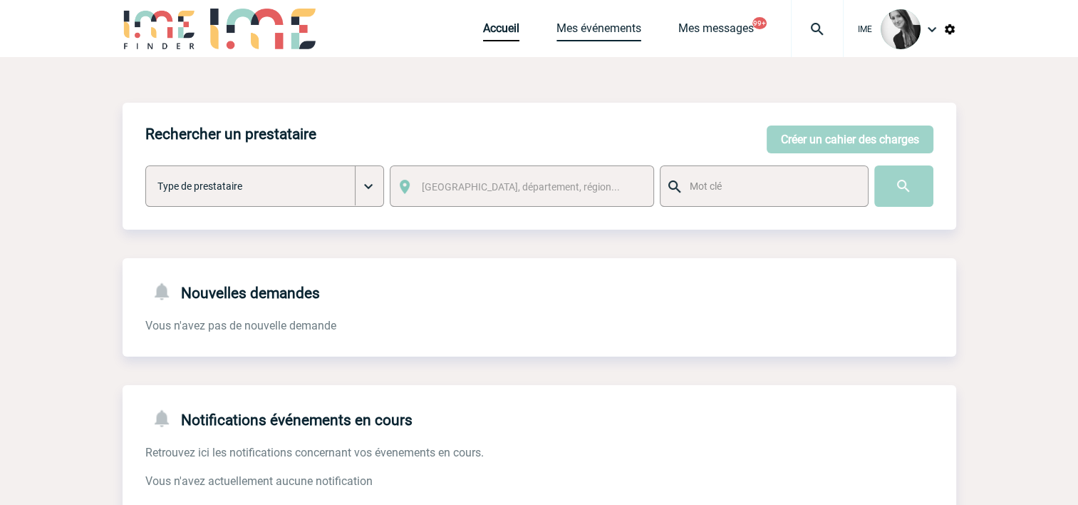
click at [582, 33] on link "Mes événements" at bounding box center [599, 31] width 85 height 20
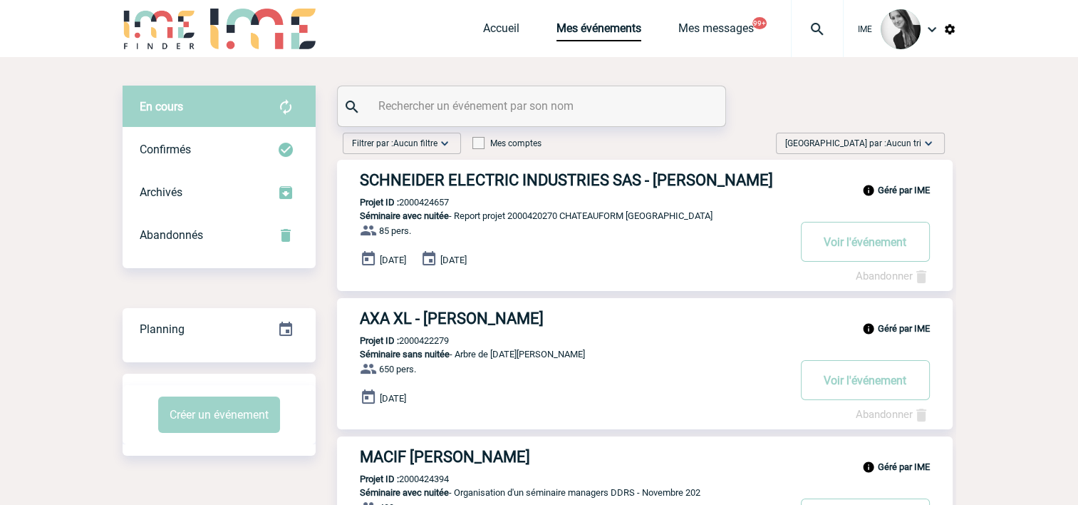
click at [863, 141] on span "[GEOGRAPHIC_DATA] par : Aucun tri" at bounding box center [853, 143] width 136 height 14
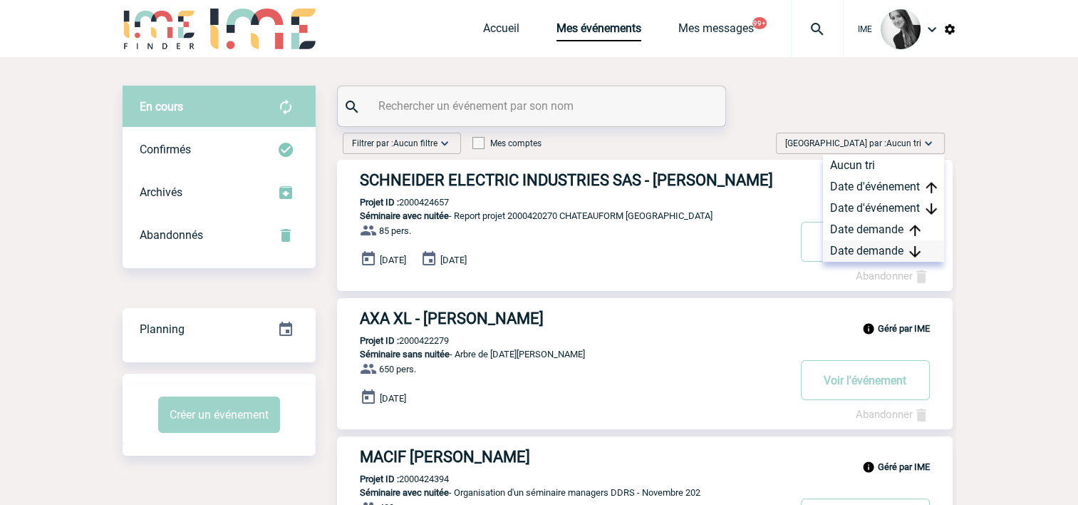
click at [843, 256] on div "Date demande" at bounding box center [883, 250] width 121 height 21
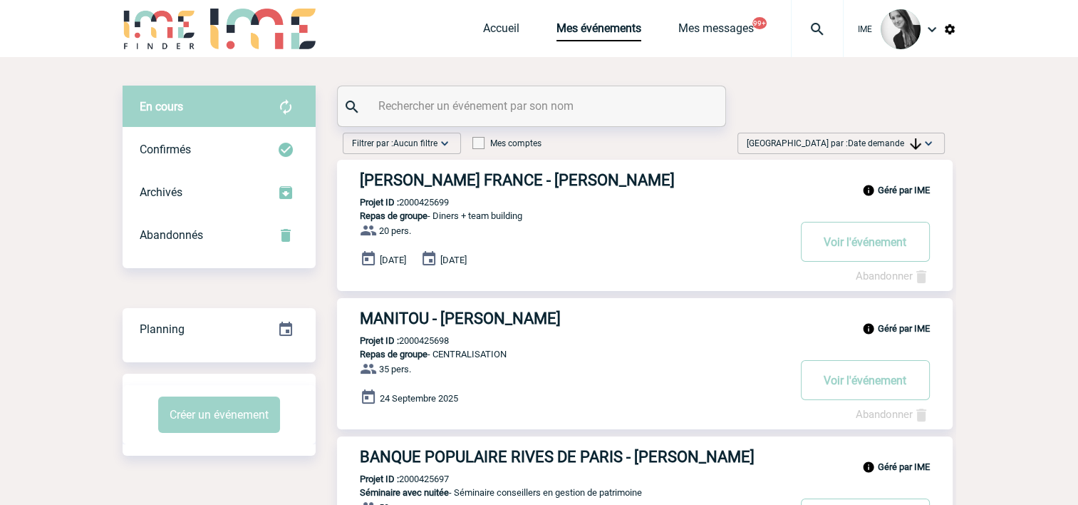
click at [892, 145] on span "Date demande" at bounding box center [884, 143] width 73 height 10
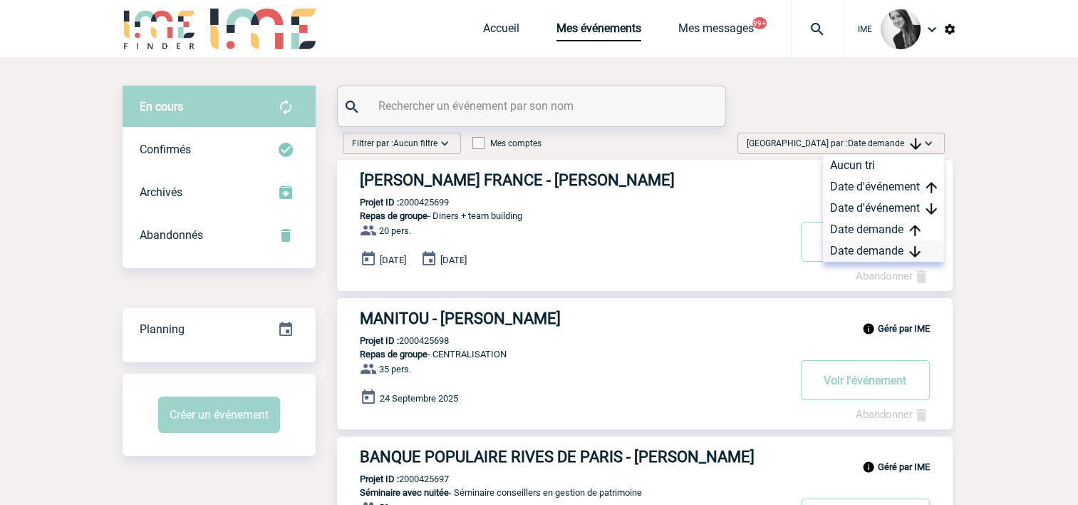
click at [858, 251] on div "Date demande" at bounding box center [883, 250] width 121 height 21
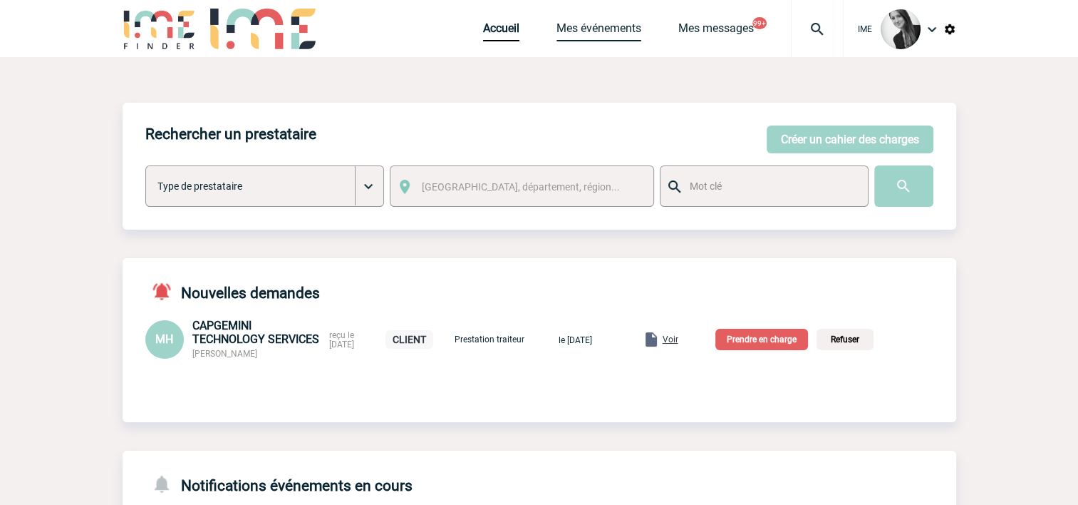
click at [607, 33] on link "Mes événements" at bounding box center [599, 31] width 85 height 20
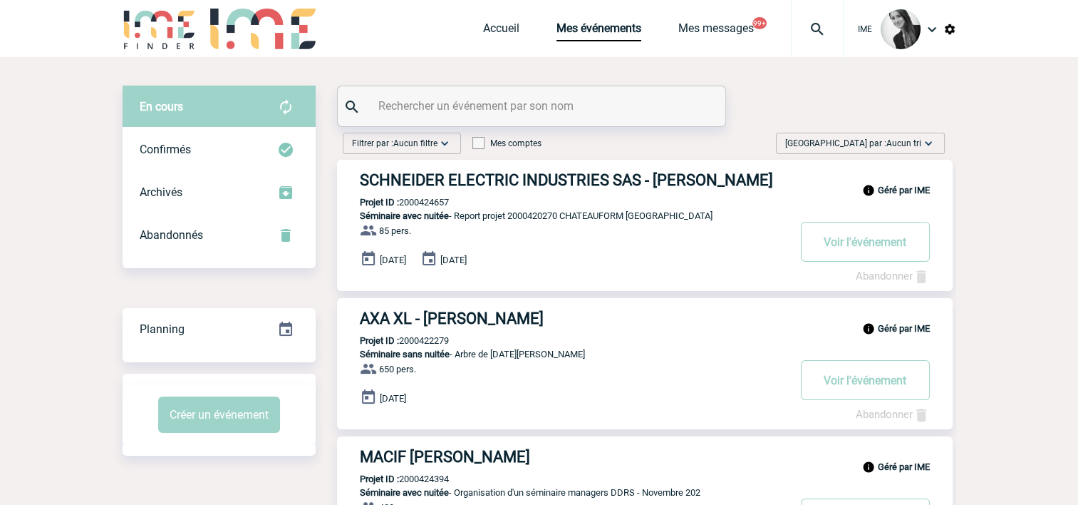
click at [881, 138] on span "[GEOGRAPHIC_DATA] par : Aucun tri" at bounding box center [853, 143] width 136 height 14
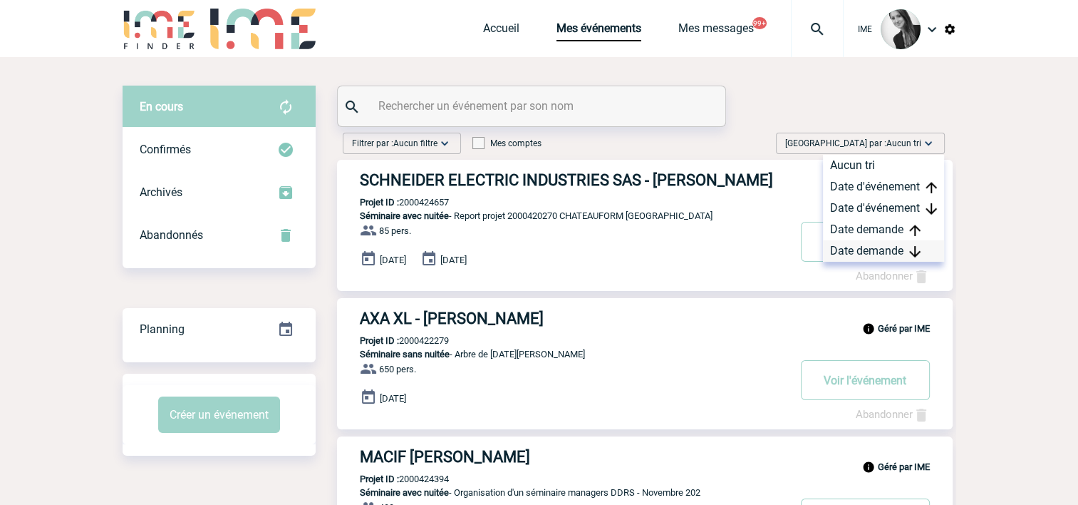
click at [867, 249] on div "Date demande" at bounding box center [883, 250] width 121 height 21
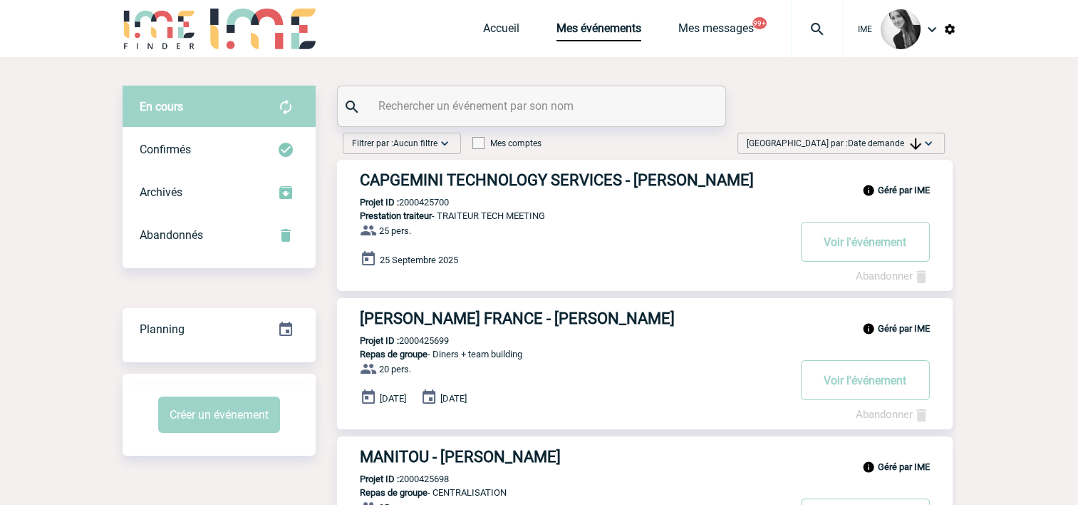
click at [877, 133] on div "[GEOGRAPHIC_DATA] par : Date demande Aucun tri Date d'événement Date d'événemen…" at bounding box center [841, 143] width 207 height 21
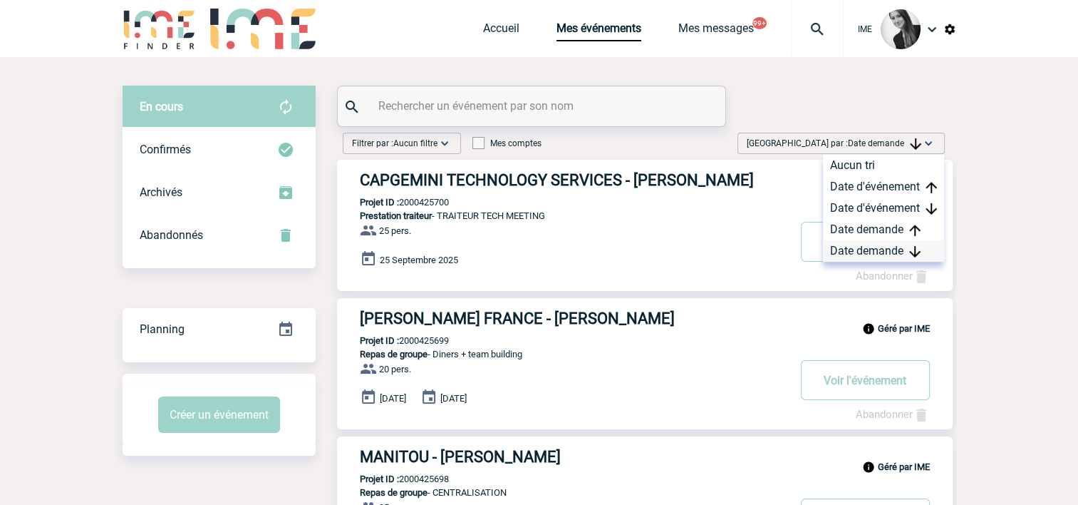
click at [870, 248] on div "Date demande" at bounding box center [883, 250] width 121 height 21
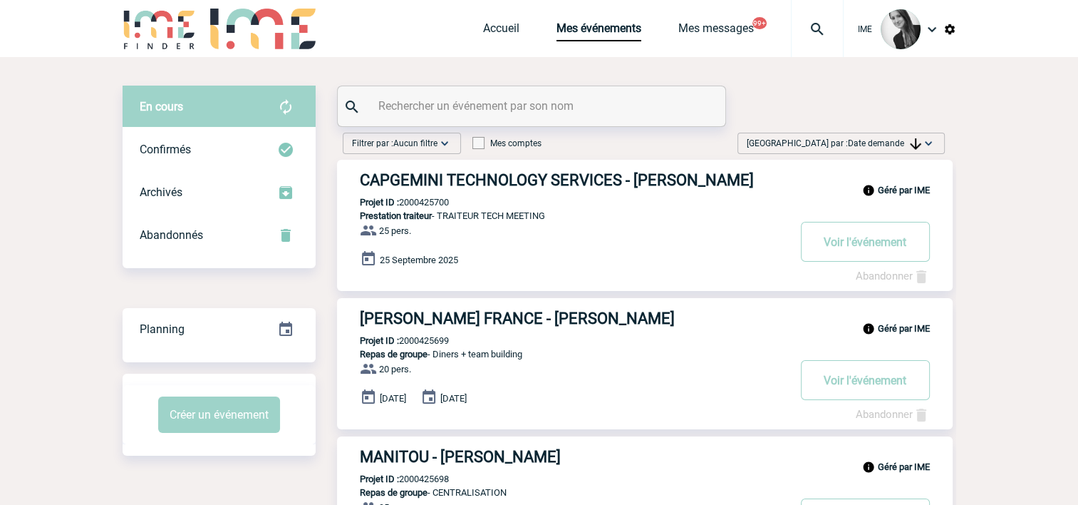
click at [878, 140] on span "Date demande" at bounding box center [884, 143] width 73 height 10
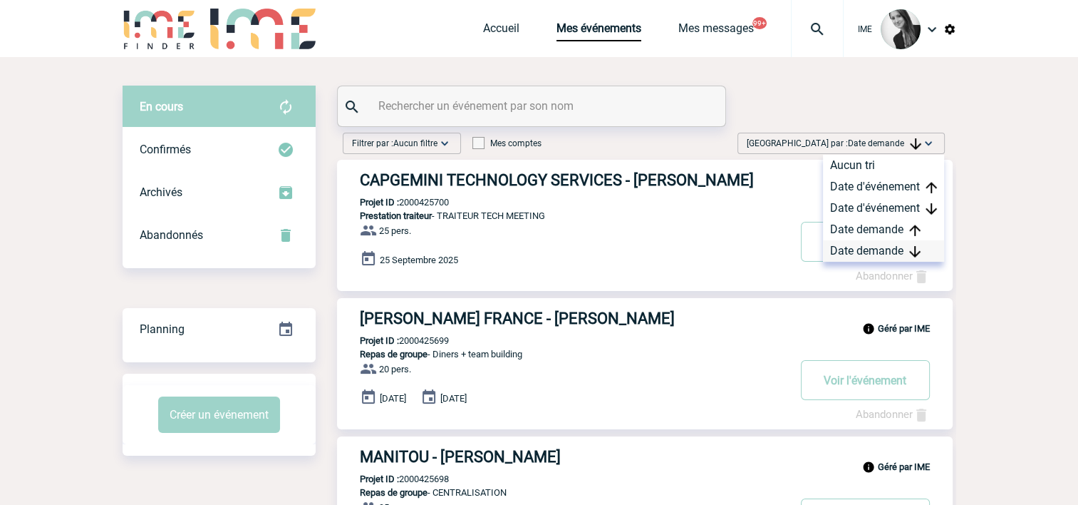
click at [841, 248] on div "Date demande" at bounding box center [883, 250] width 121 height 21
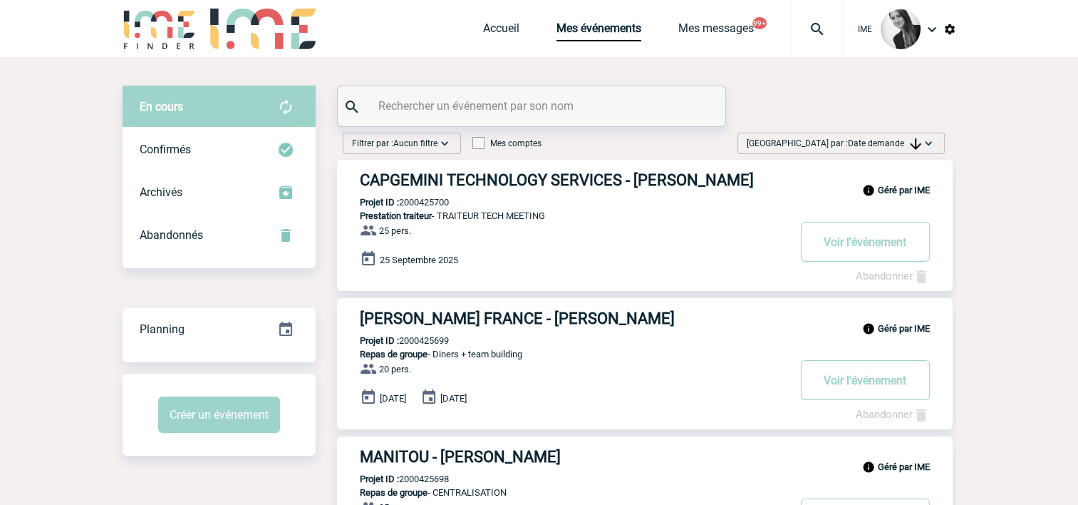
click at [862, 141] on span "Date demande" at bounding box center [884, 143] width 73 height 10
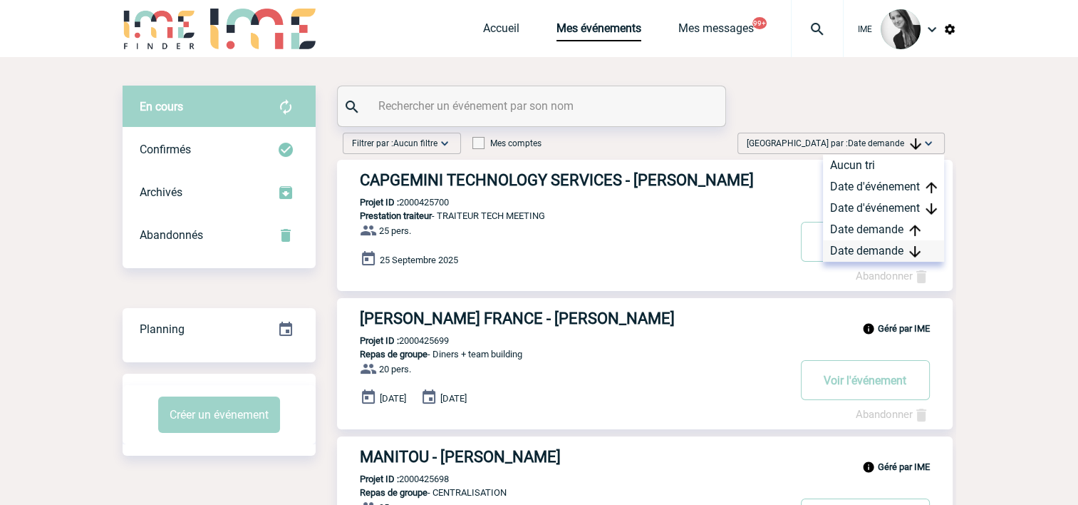
click at [835, 254] on div "Date demande" at bounding box center [883, 250] width 121 height 21
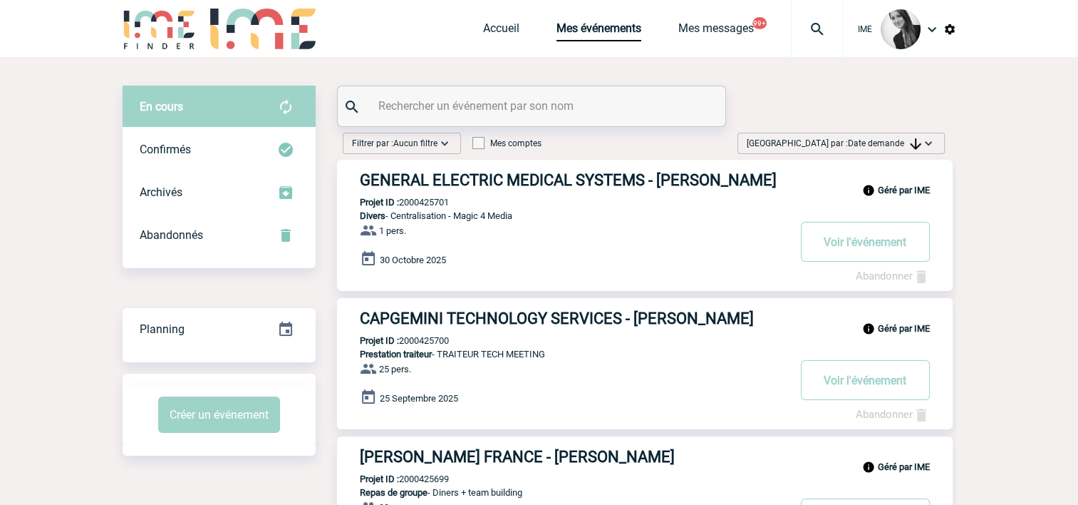
click at [844, 143] on span "[GEOGRAPHIC_DATA] par : Date demande" at bounding box center [834, 143] width 175 height 14
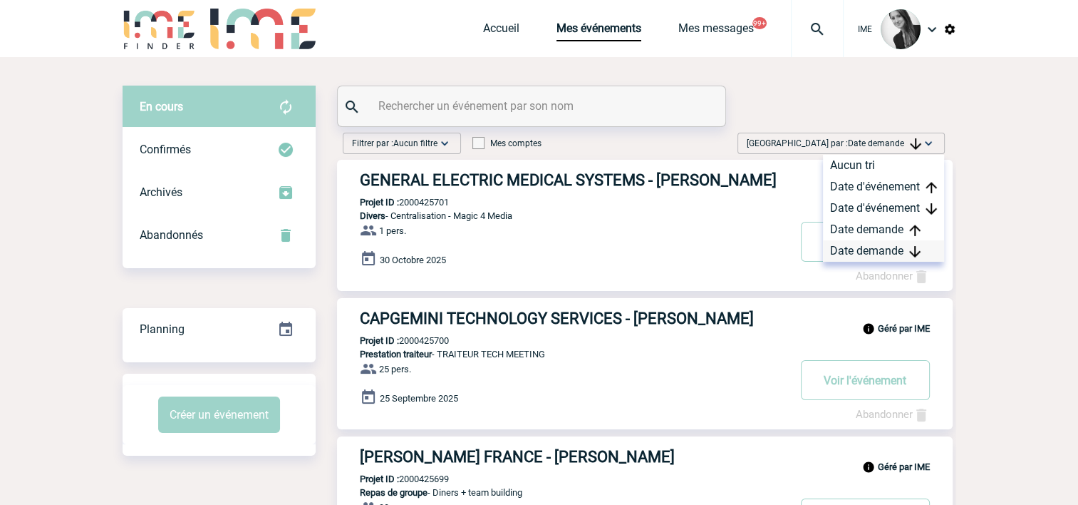
click at [844, 255] on div "Date demande" at bounding box center [883, 250] width 121 height 21
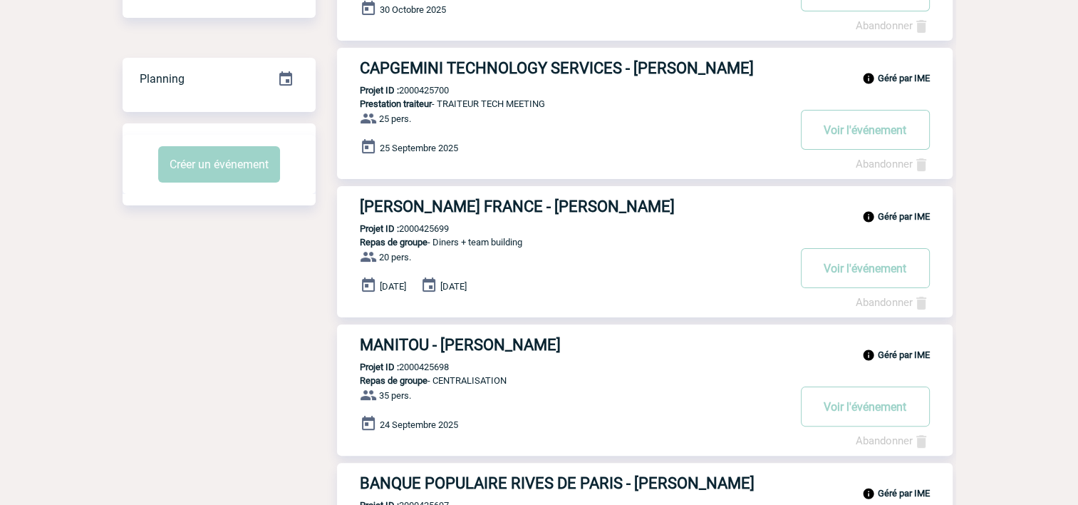
scroll to position [251, 0]
